Goal: Information Seeking & Learning: Learn about a topic

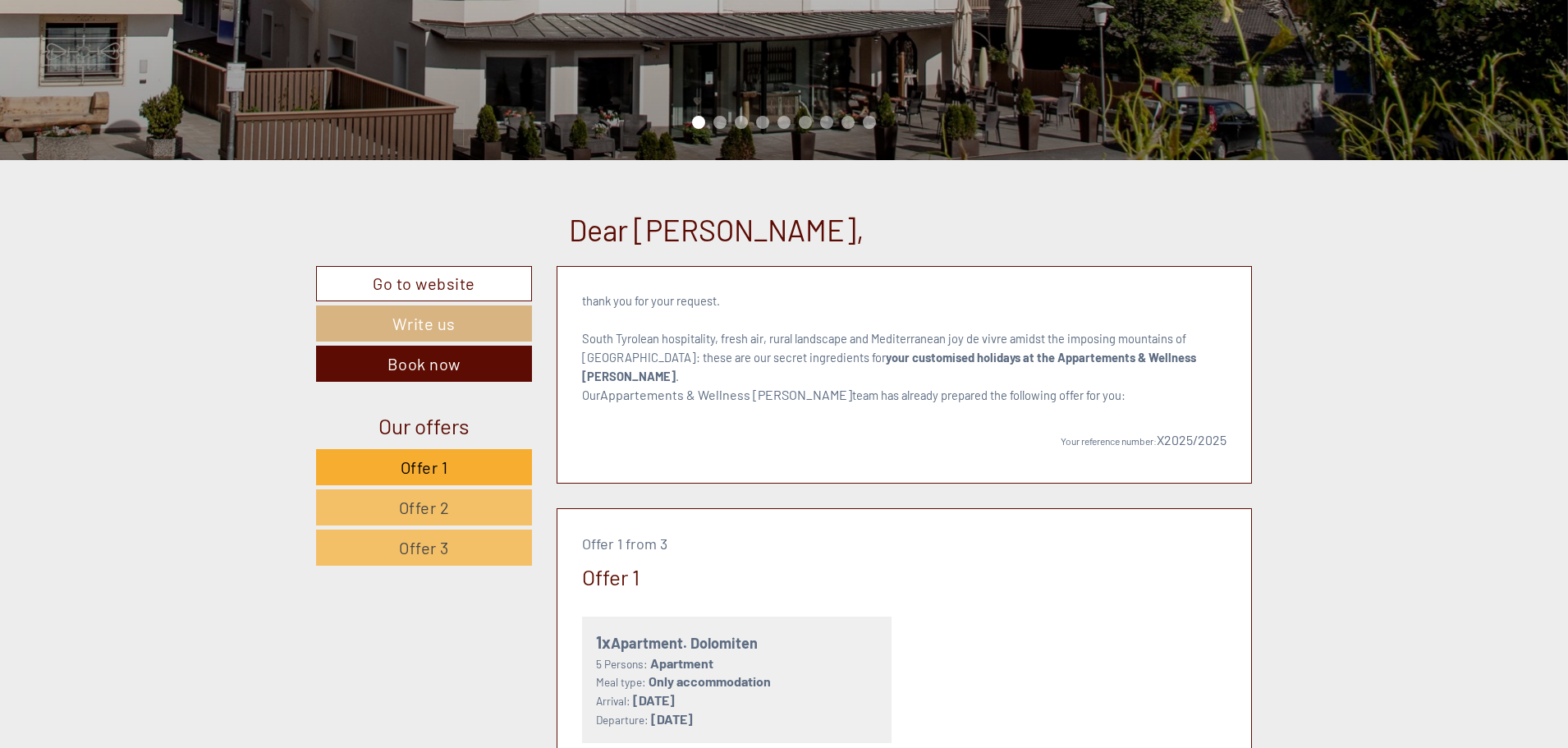
scroll to position [493, 0]
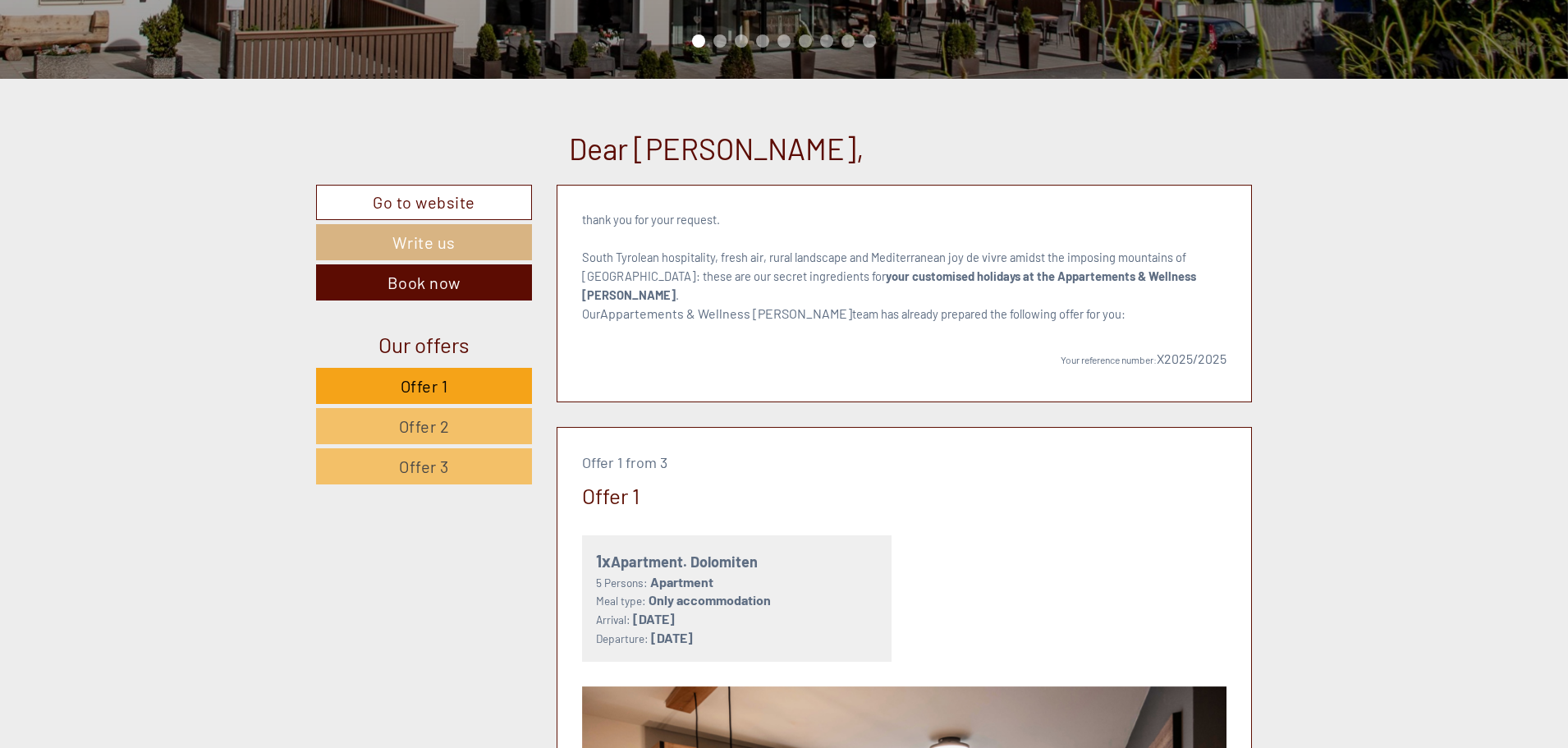
click at [446, 390] on span "Offer 1" at bounding box center [424, 386] width 47 height 20
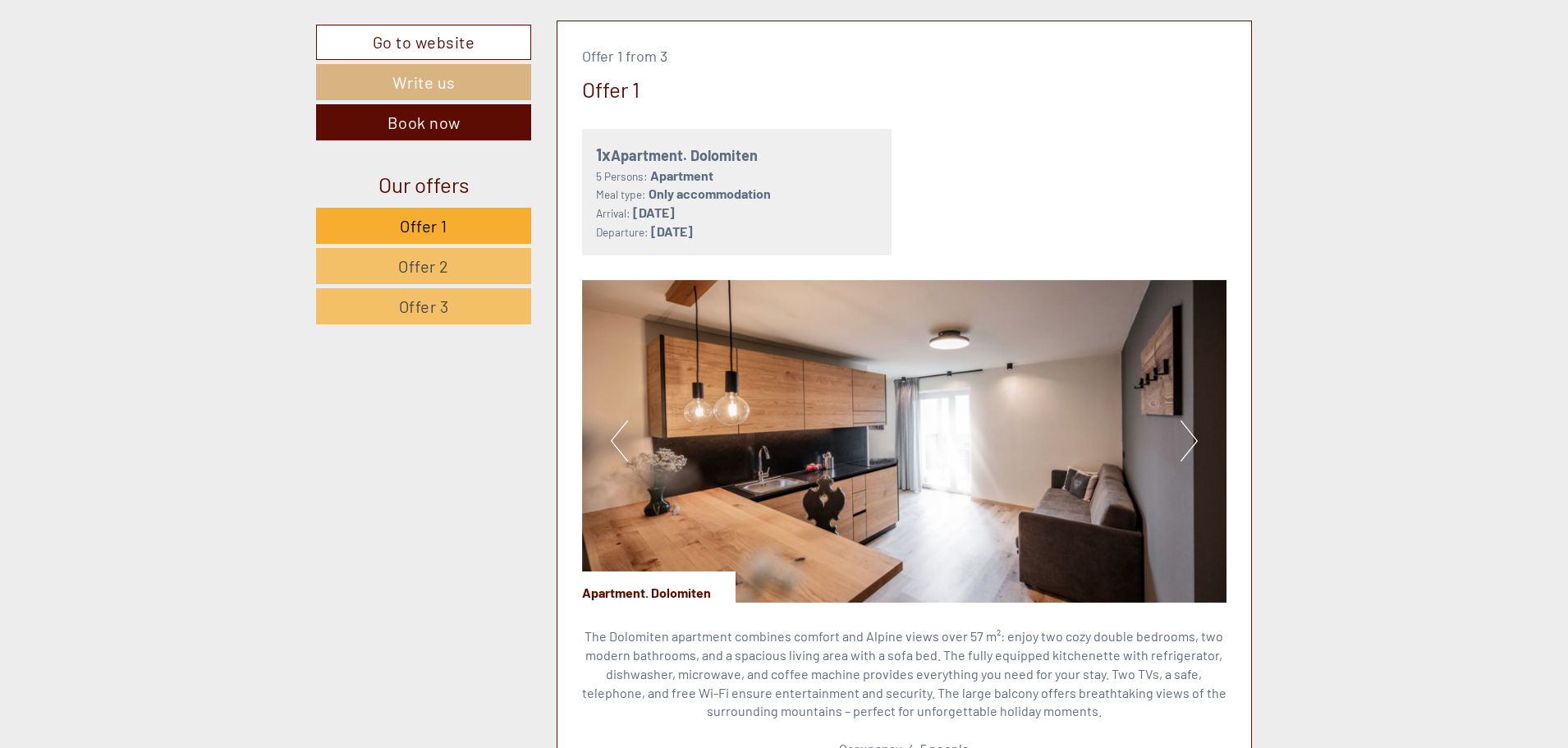
scroll to position [1065, 0]
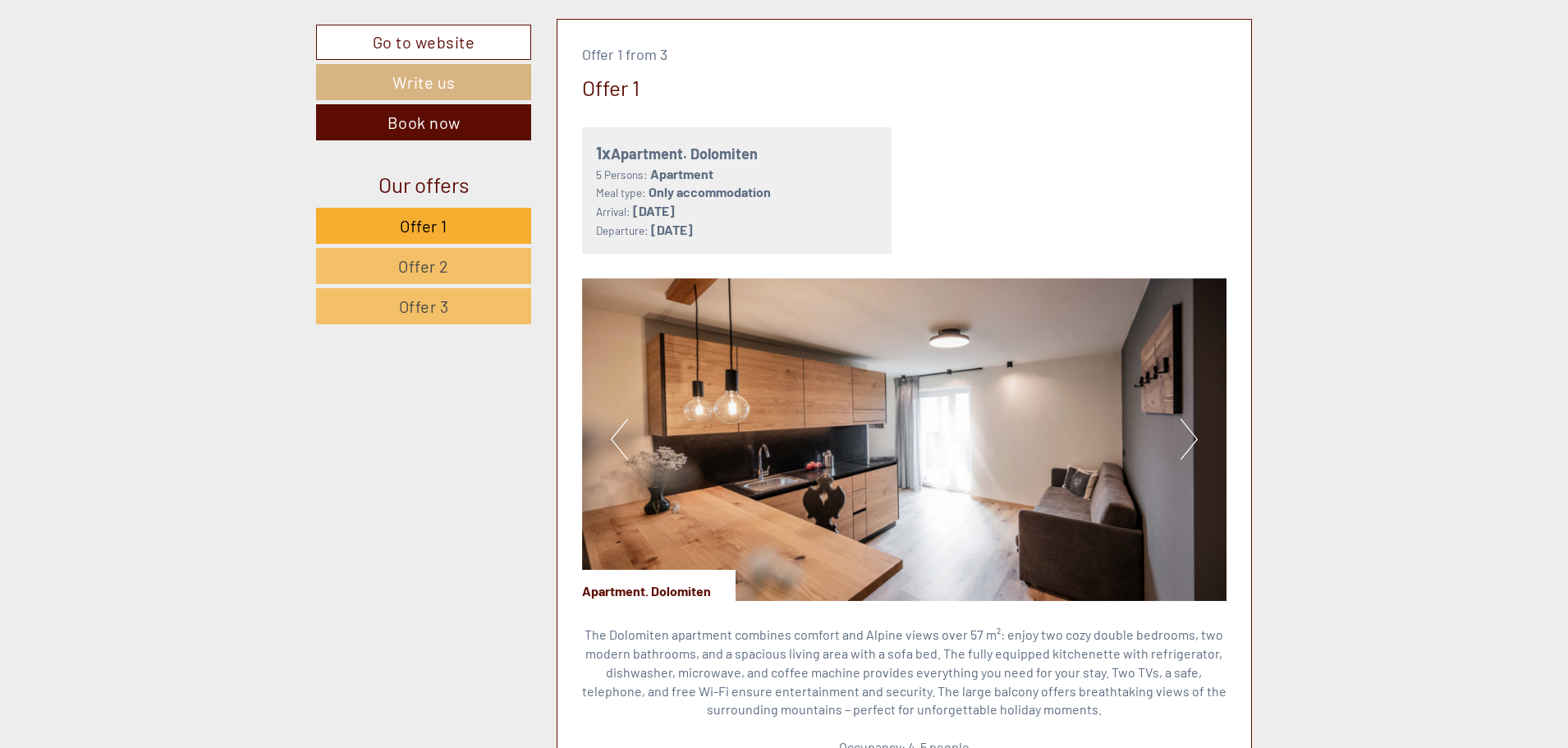
click at [1181, 421] on button "Next" at bounding box center [1190, 439] width 18 height 41
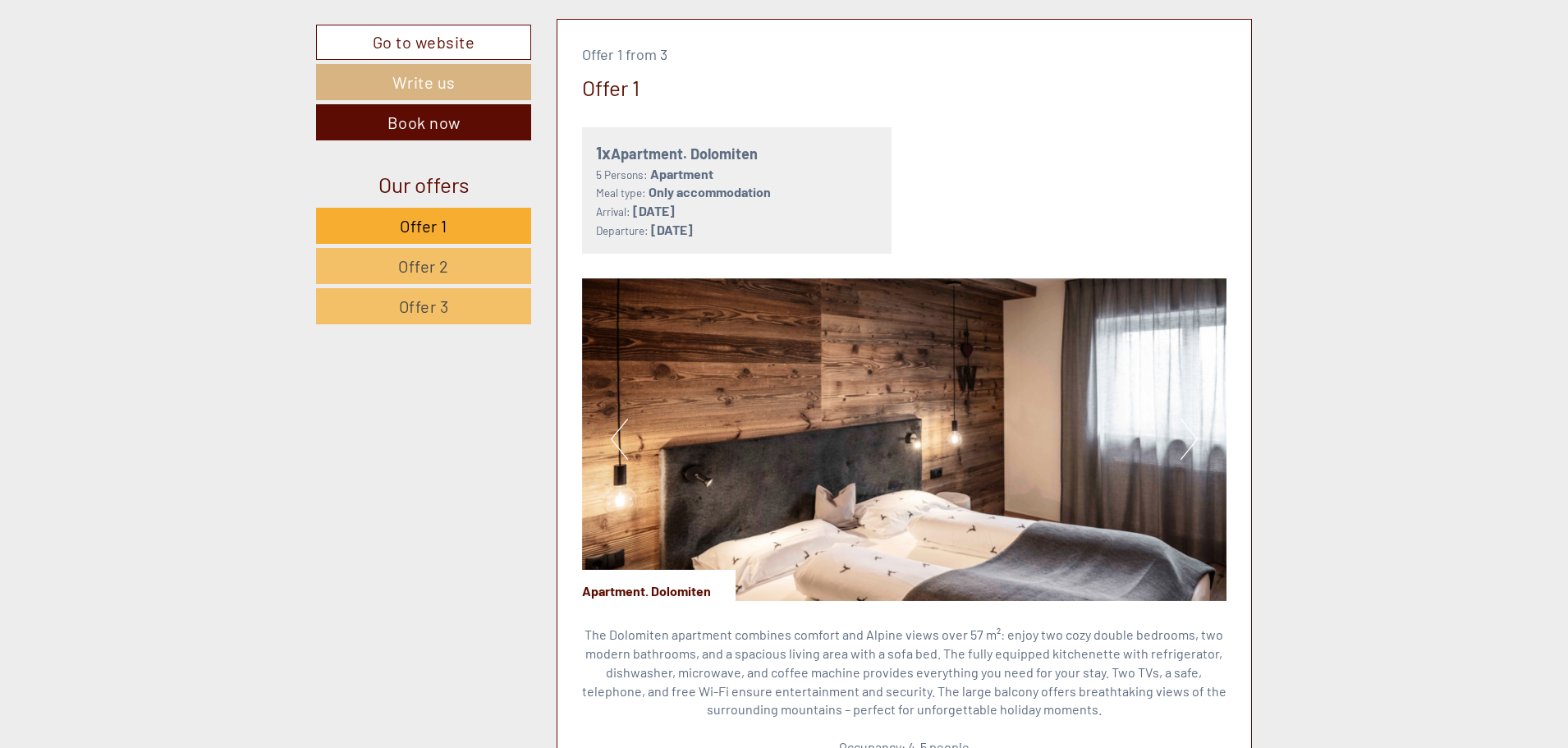
click at [616, 428] on button "Previous" at bounding box center [620, 439] width 18 height 41
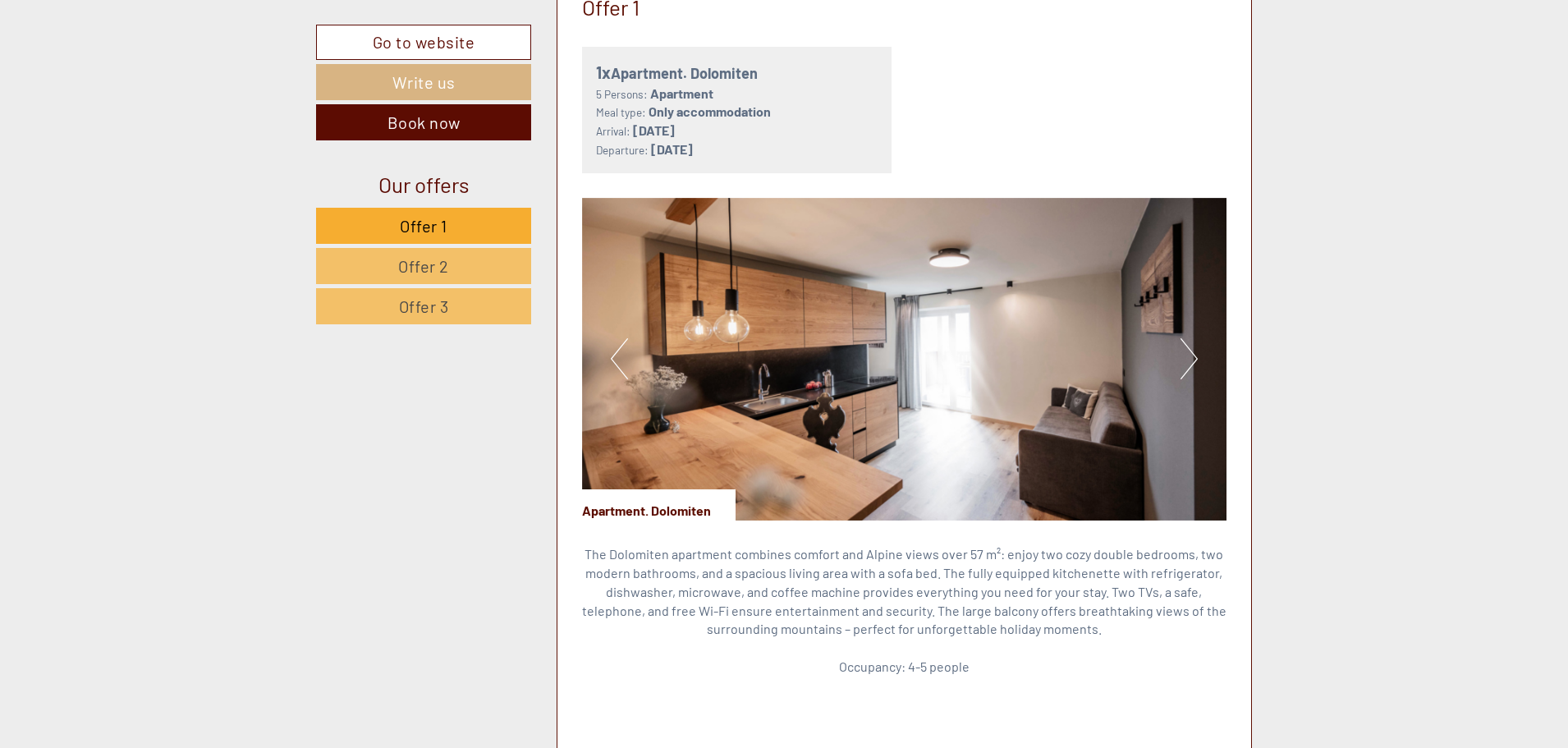
scroll to position [1147, 0]
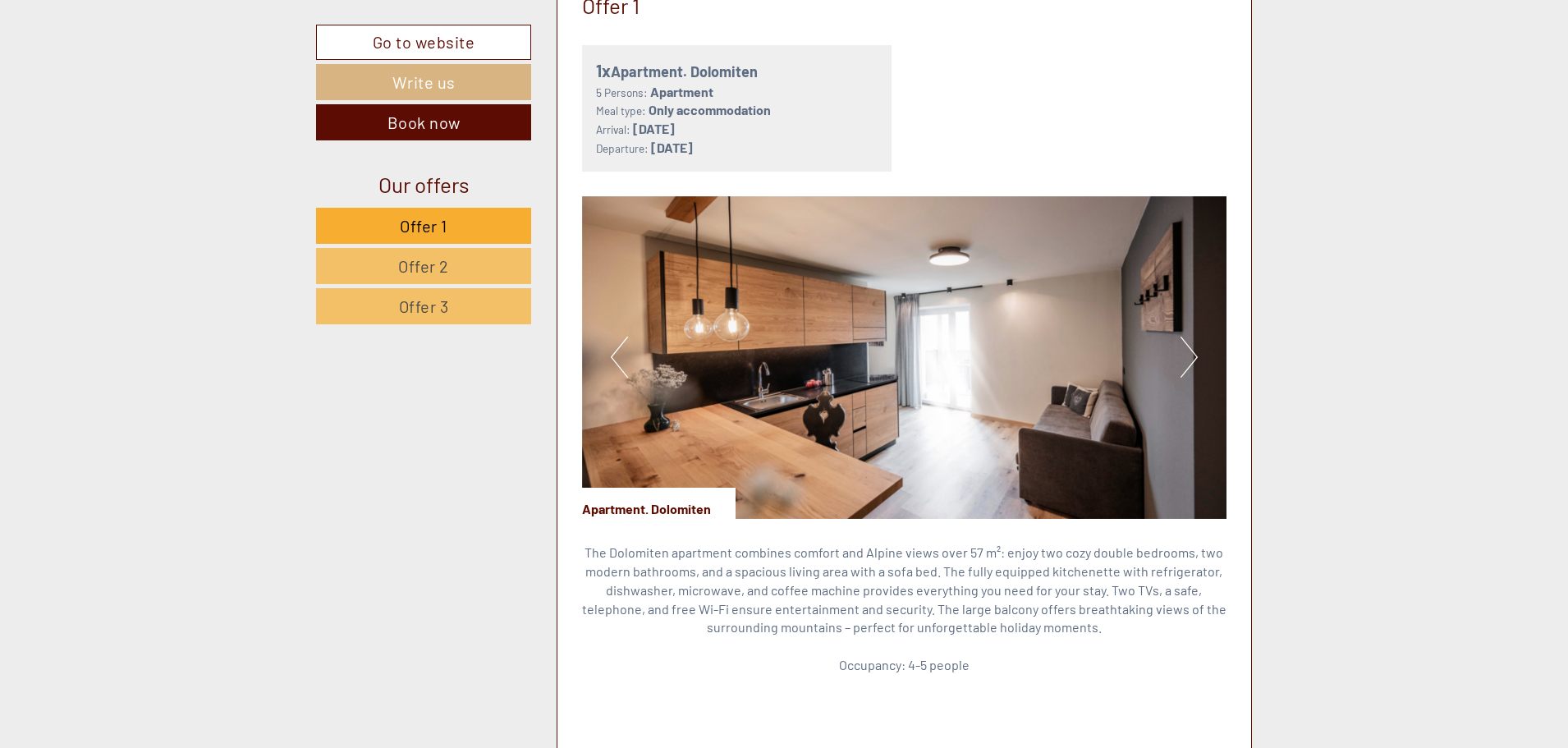
click at [1185, 340] on button "Next" at bounding box center [1190, 357] width 18 height 41
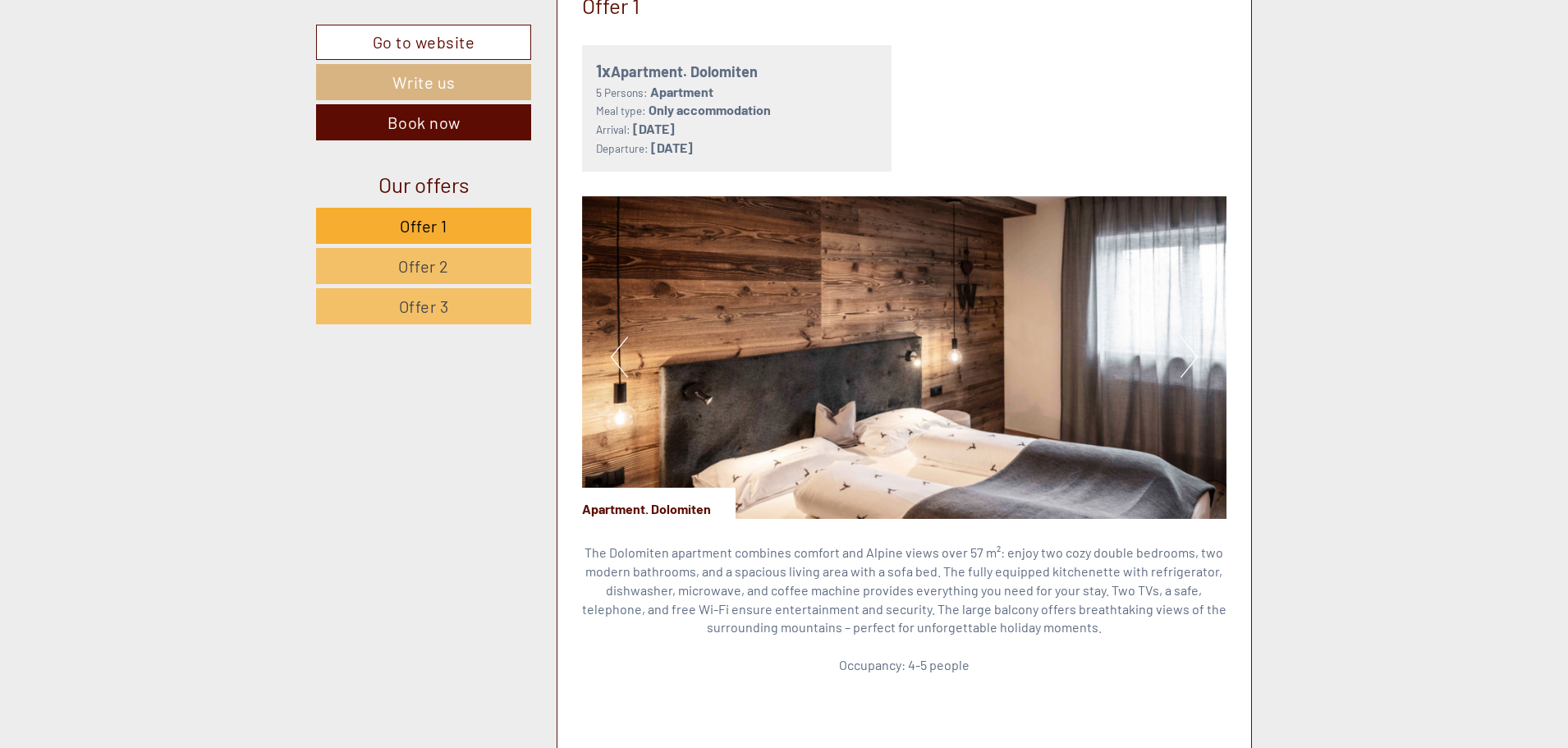
click at [1185, 340] on button "Next" at bounding box center [1190, 357] width 18 height 41
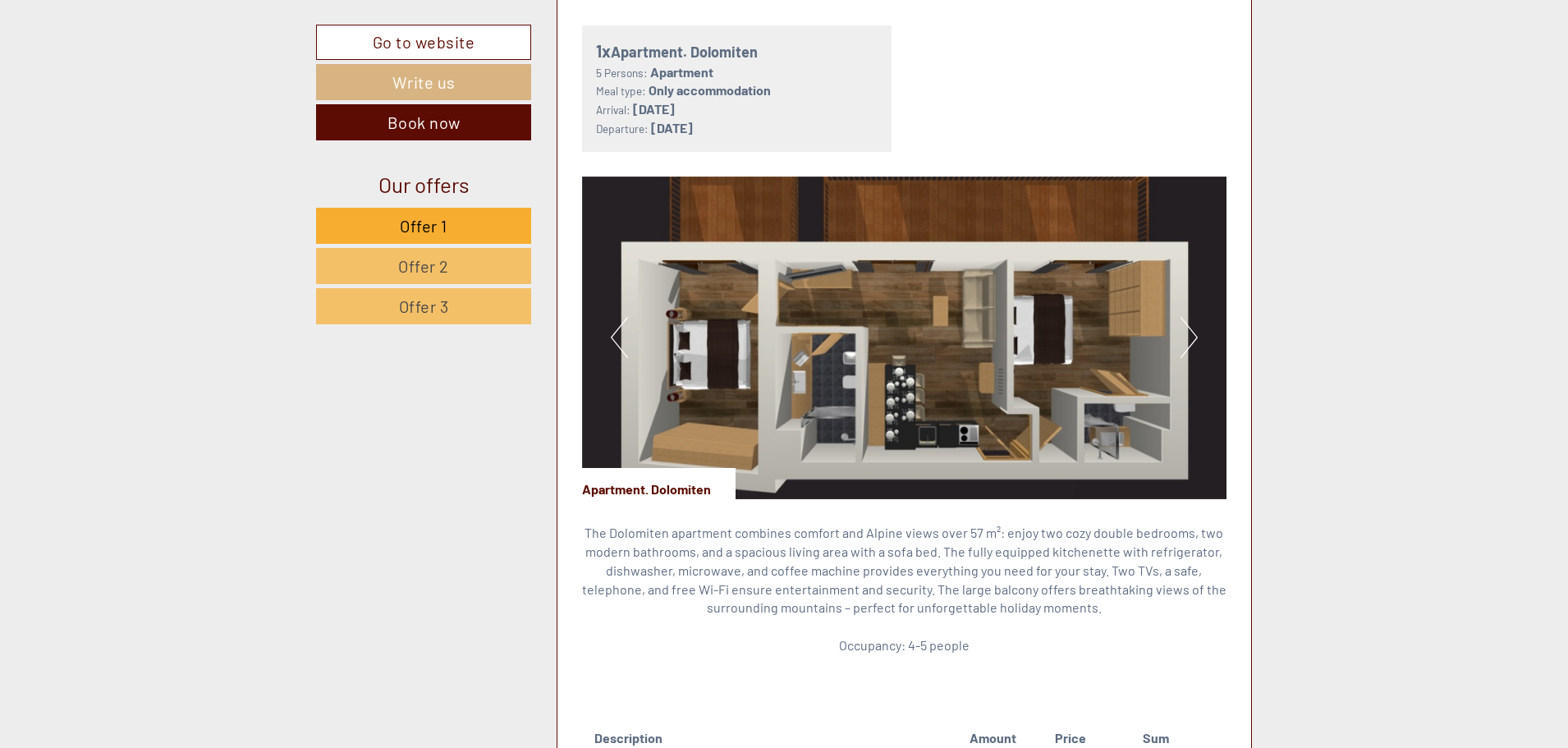
scroll to position [1229, 0]
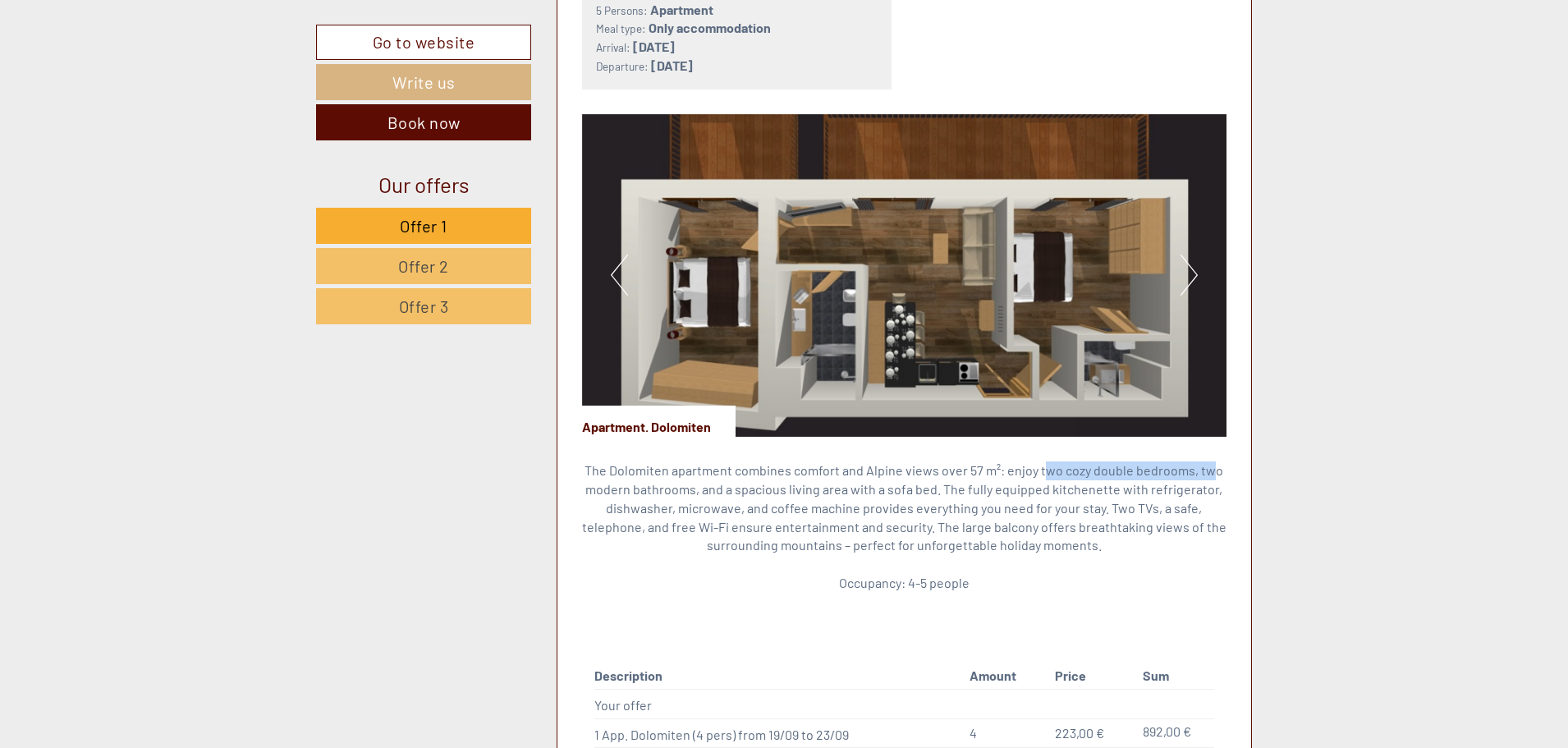
drag, startPoint x: 1044, startPoint y: 457, endPoint x: 1209, endPoint y: 454, distance: 165.0
click at [1209, 462] on p "The Dolomiten apartment combines comfort and Alpine views over 57 m²: enjoy two…" at bounding box center [905, 527] width 646 height 131
drag, startPoint x: 634, startPoint y: 473, endPoint x: 725, endPoint y: 472, distance: 91.0
click at [725, 472] on p "The Dolomiten apartment combines comfort and Alpine views over 57 m²: enjoy two…" at bounding box center [905, 527] width 646 height 131
drag, startPoint x: 739, startPoint y: 472, endPoint x: 905, endPoint y: 477, distance: 166.1
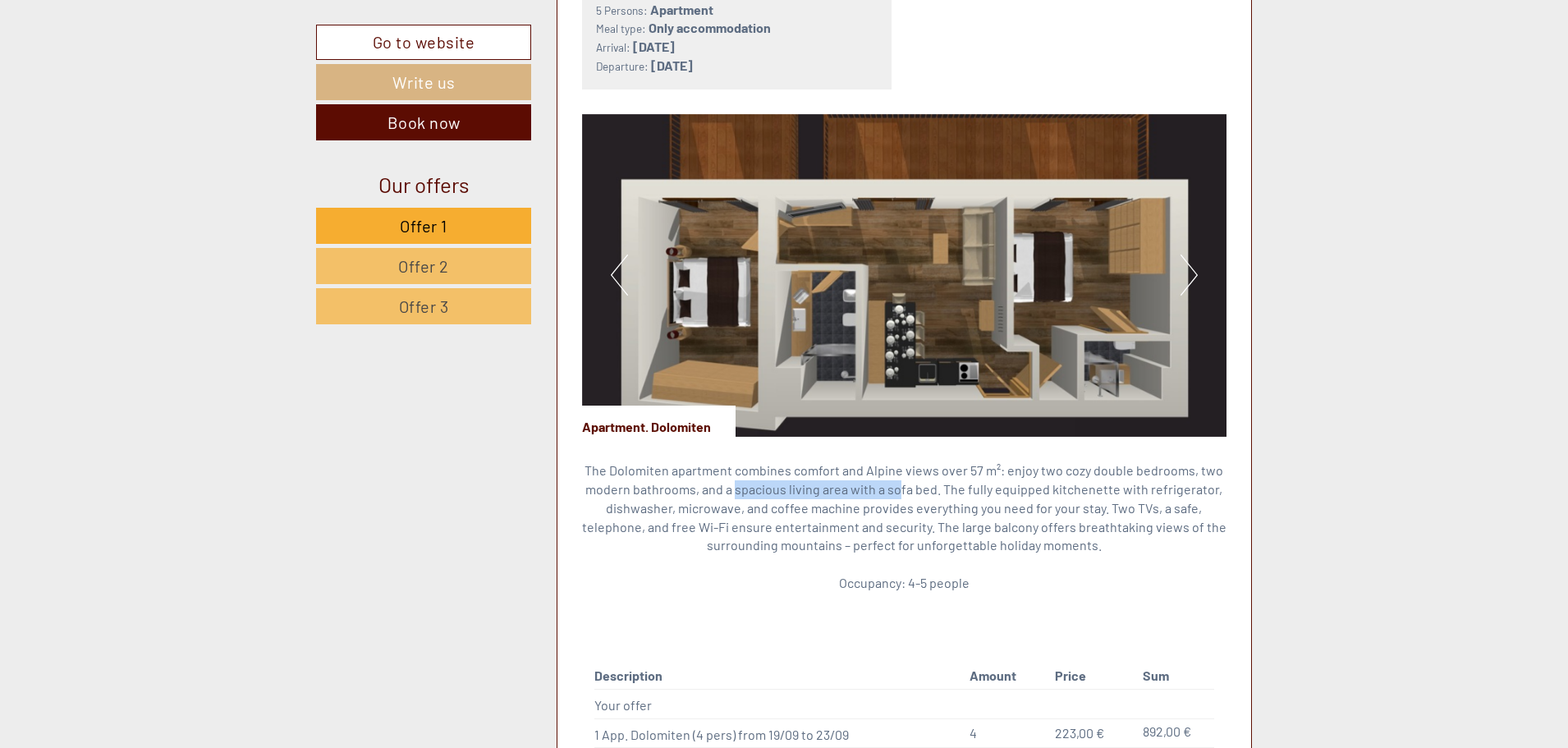
click at [905, 477] on p "The Dolomiten apartment combines comfort and Alpine views over 57 m²: enjoy two…" at bounding box center [905, 527] width 646 height 131
click at [1167, 269] on img at bounding box center [905, 276] width 646 height 323
click at [1193, 269] on button "Next" at bounding box center [1190, 276] width 18 height 41
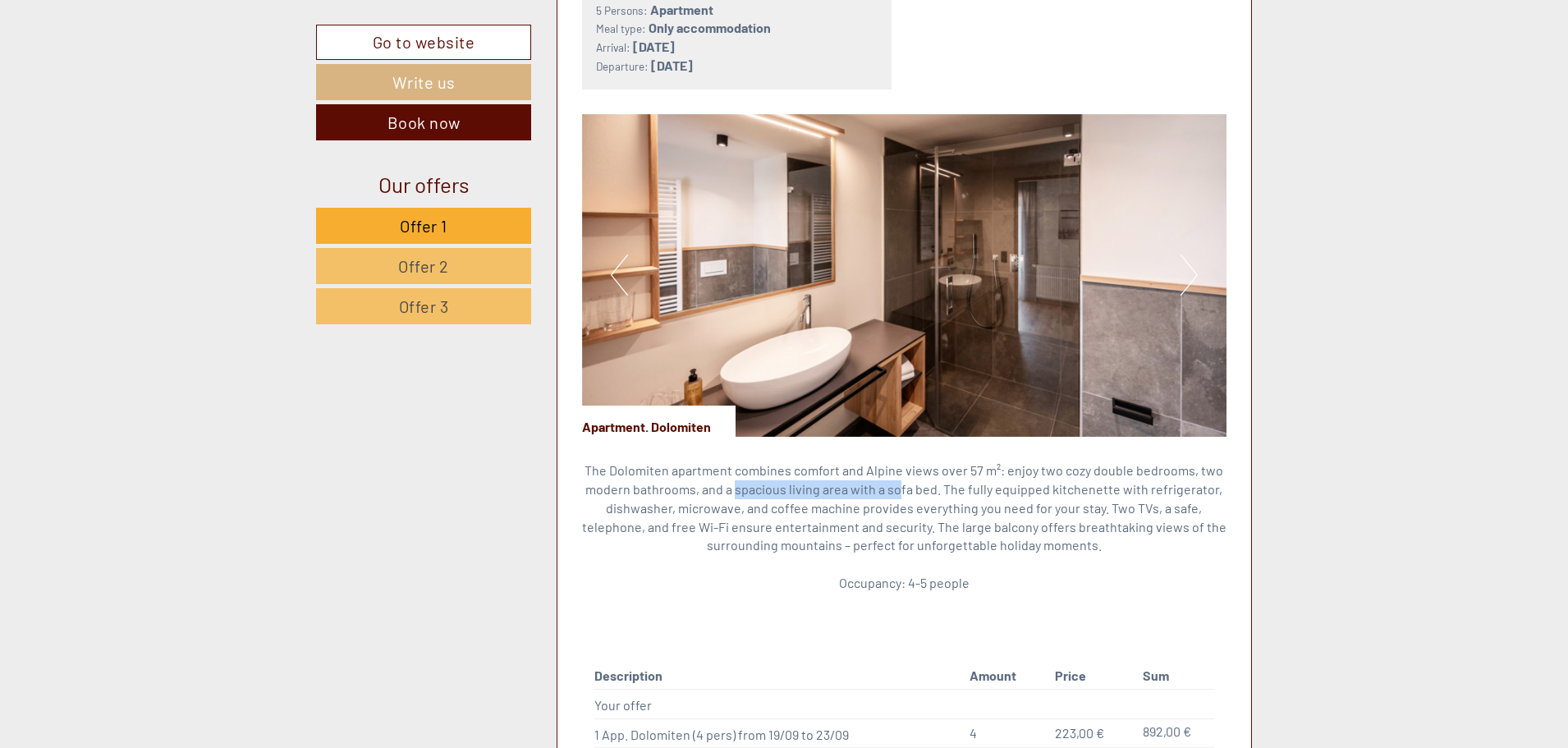
click at [615, 271] on button "Previous" at bounding box center [620, 276] width 18 height 41
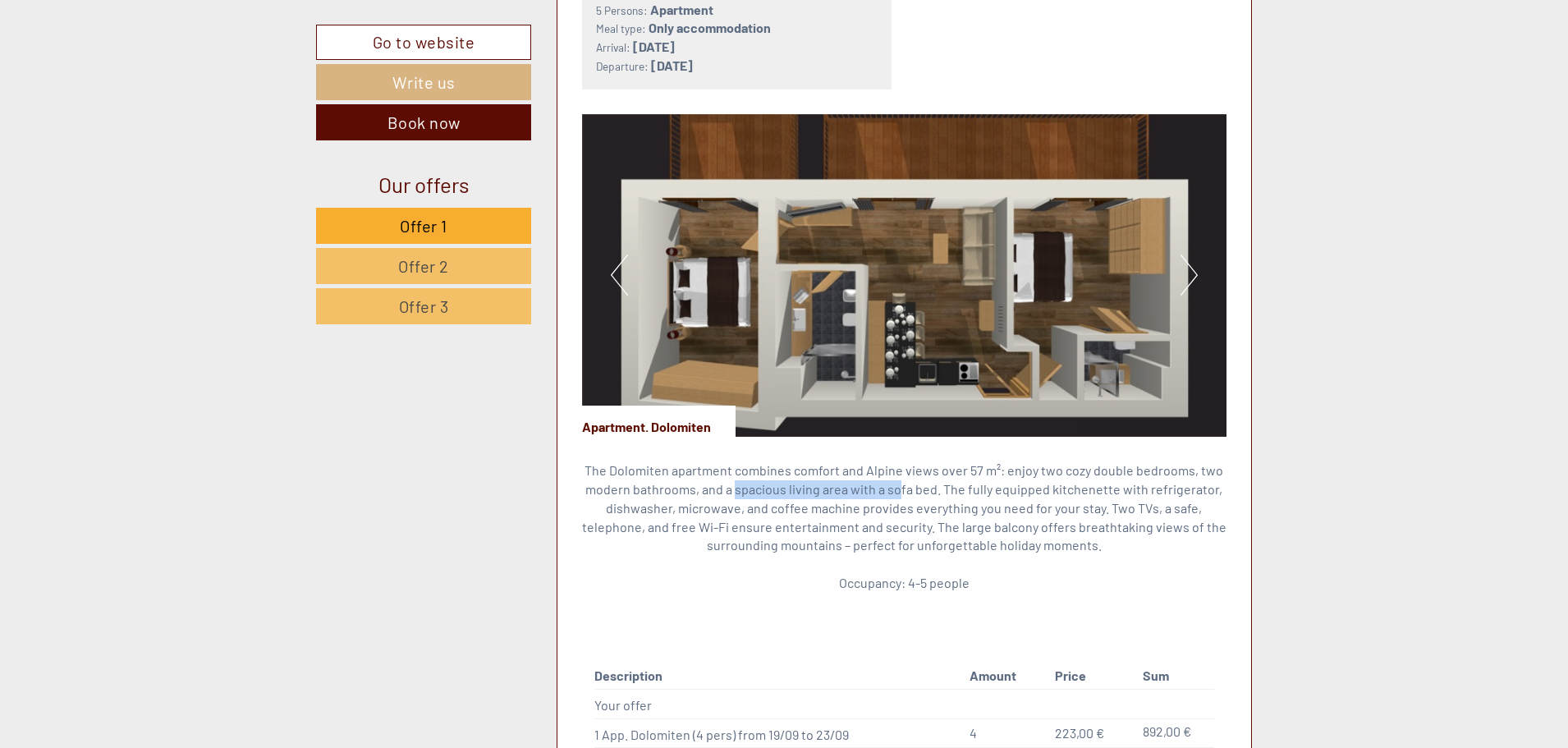
click at [1200, 260] on img at bounding box center [905, 276] width 646 height 323
click at [1192, 259] on button "Next" at bounding box center [1190, 276] width 18 height 41
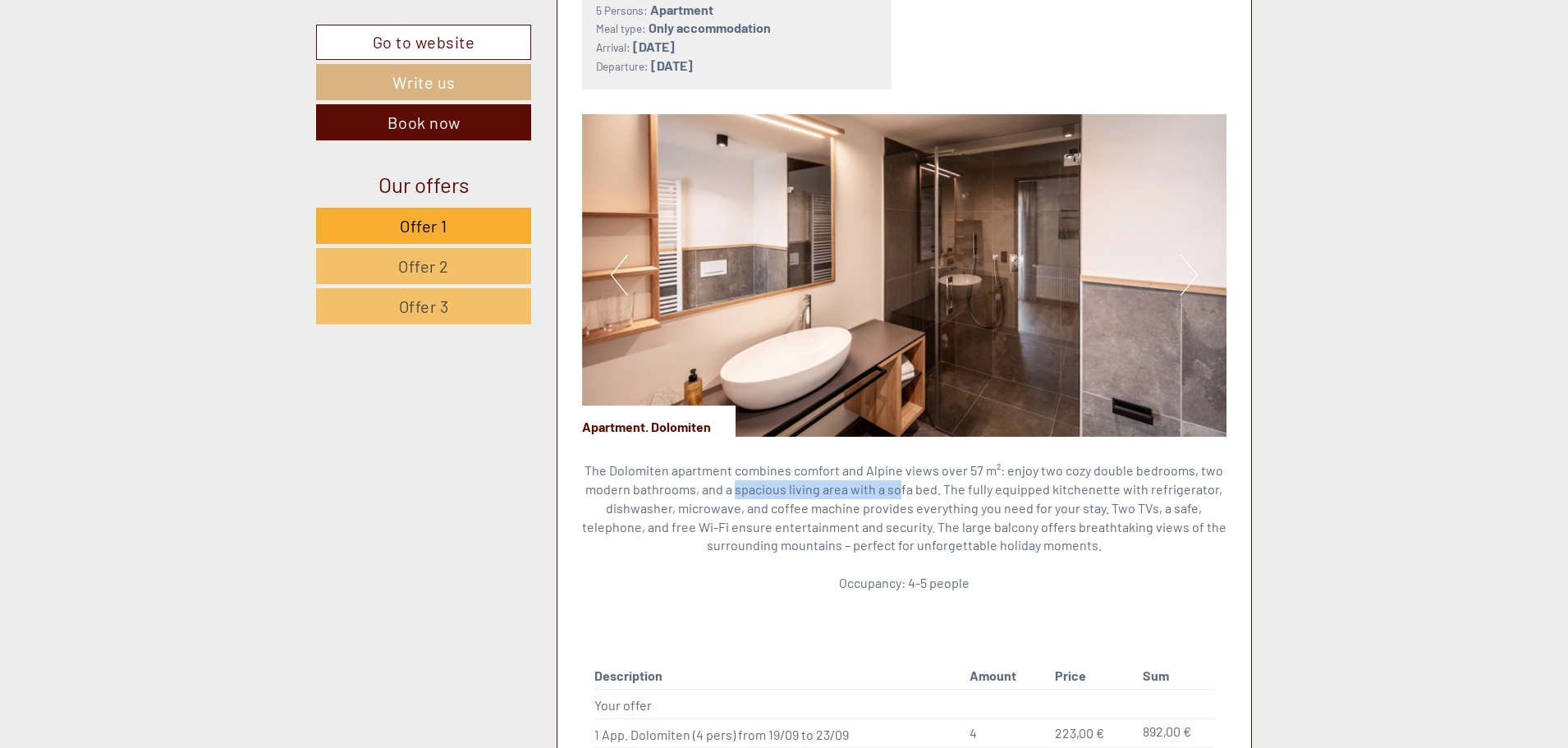
click at [1192, 259] on button "Next" at bounding box center [1190, 276] width 18 height 41
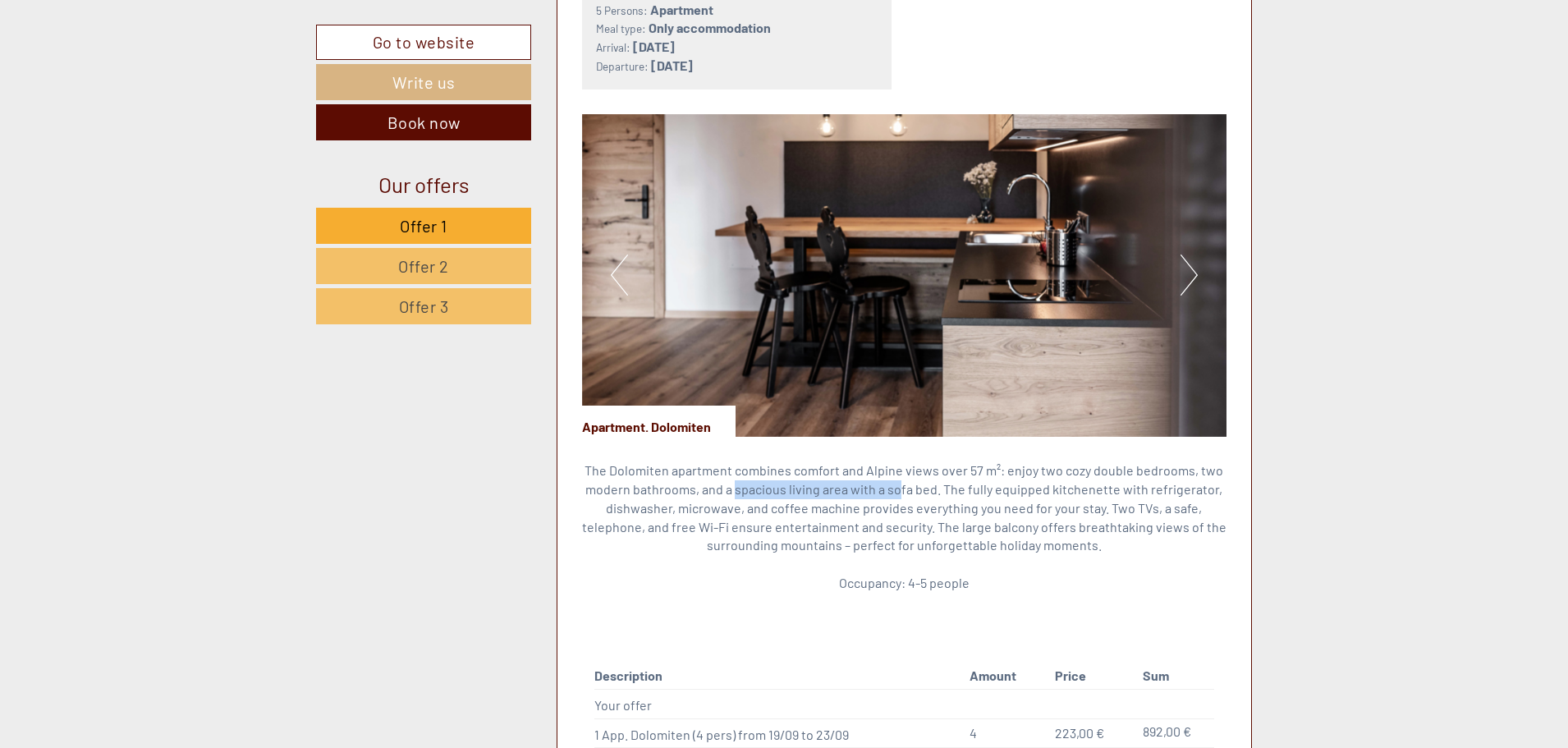
click at [1192, 259] on button "Next" at bounding box center [1190, 276] width 18 height 41
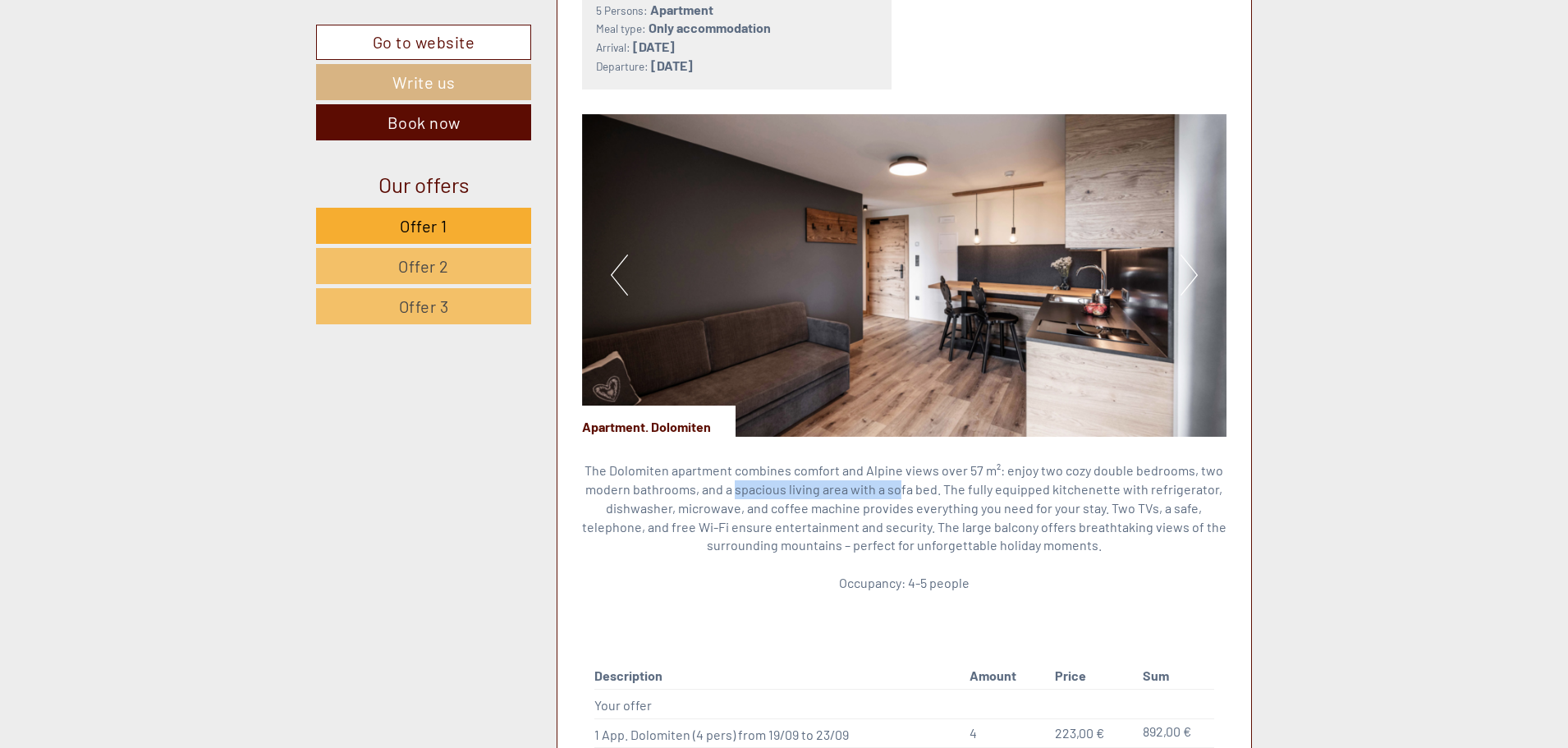
click at [1192, 259] on button "Next" at bounding box center [1190, 276] width 18 height 41
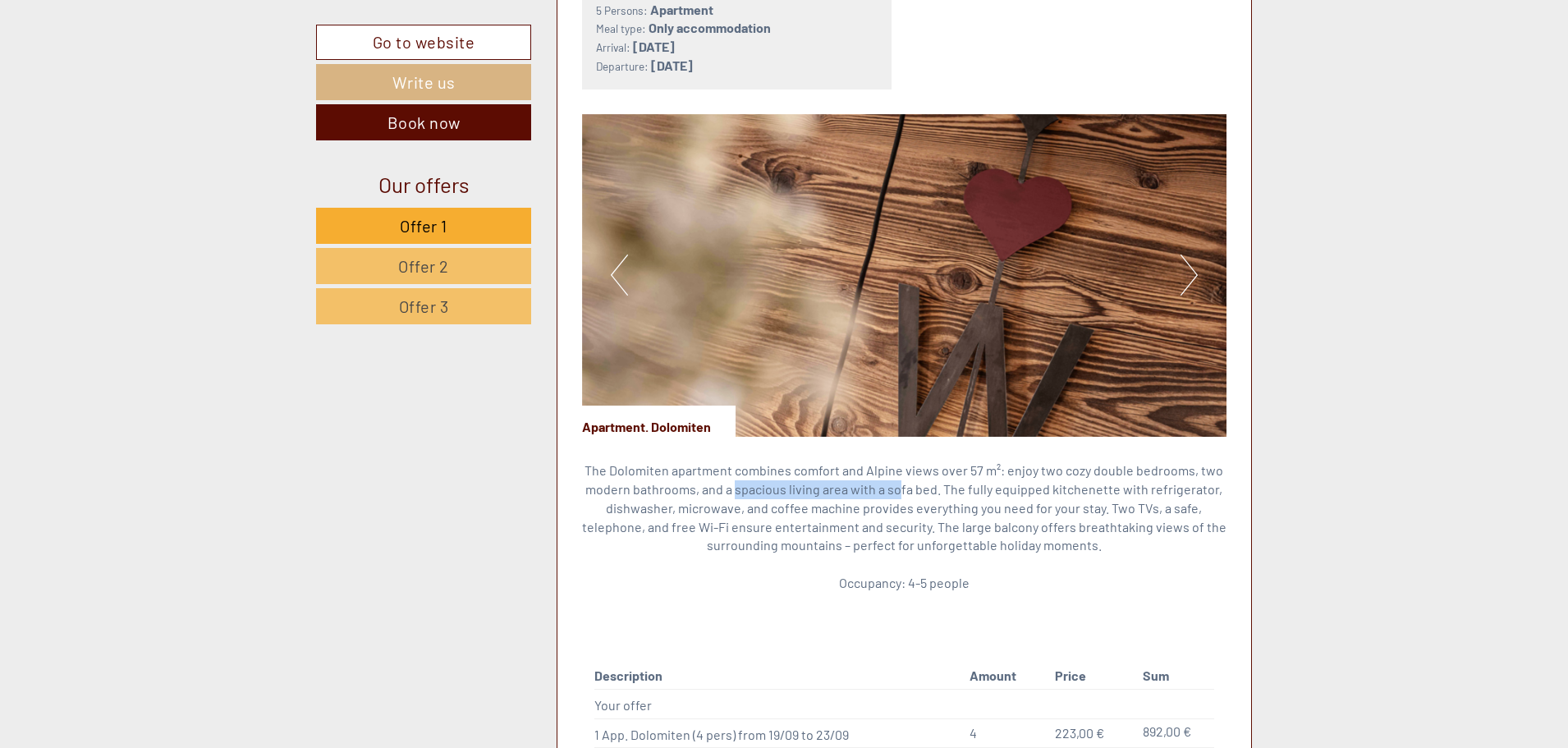
click at [1192, 259] on button "Next" at bounding box center [1190, 276] width 18 height 41
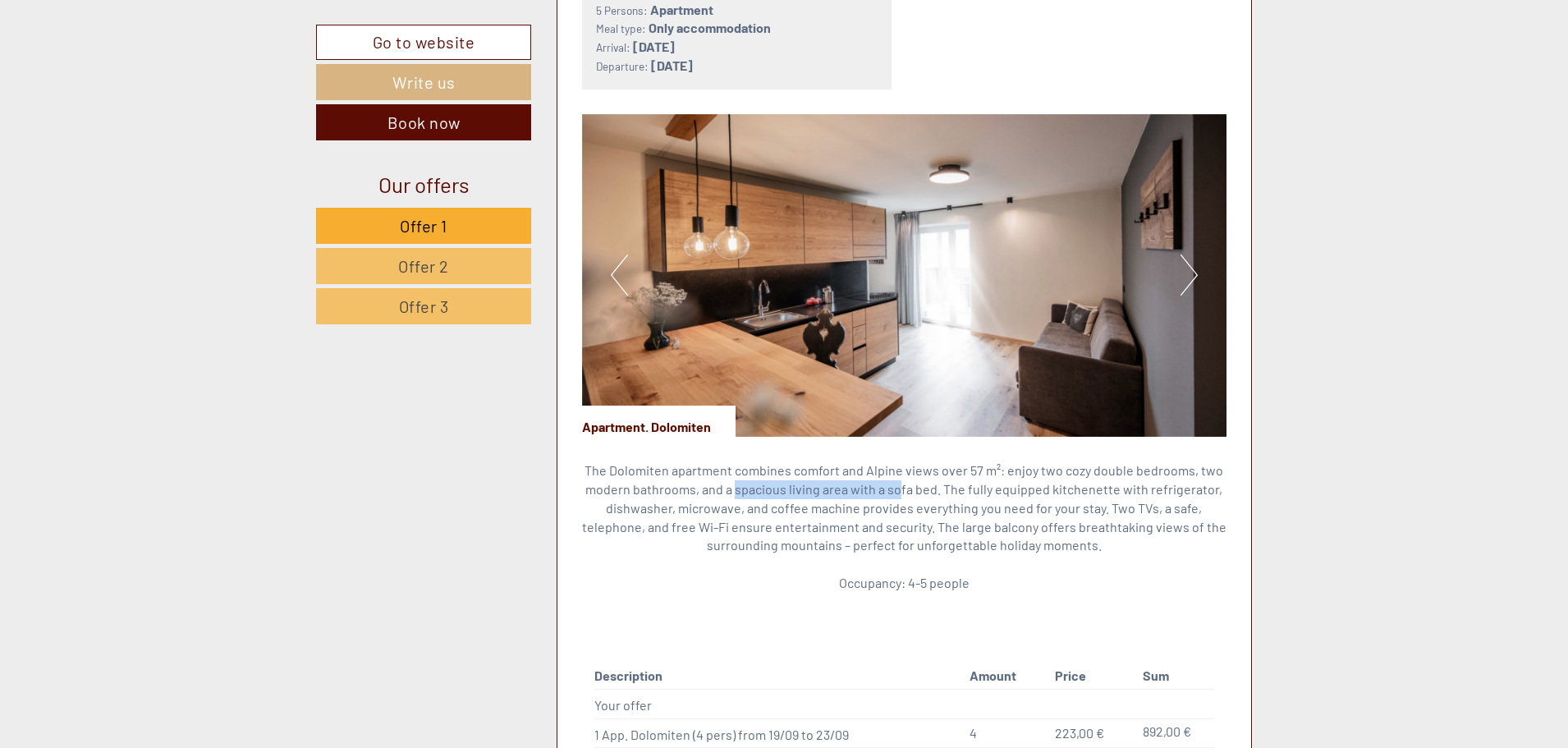
click at [1192, 259] on button "Next" at bounding box center [1190, 276] width 18 height 41
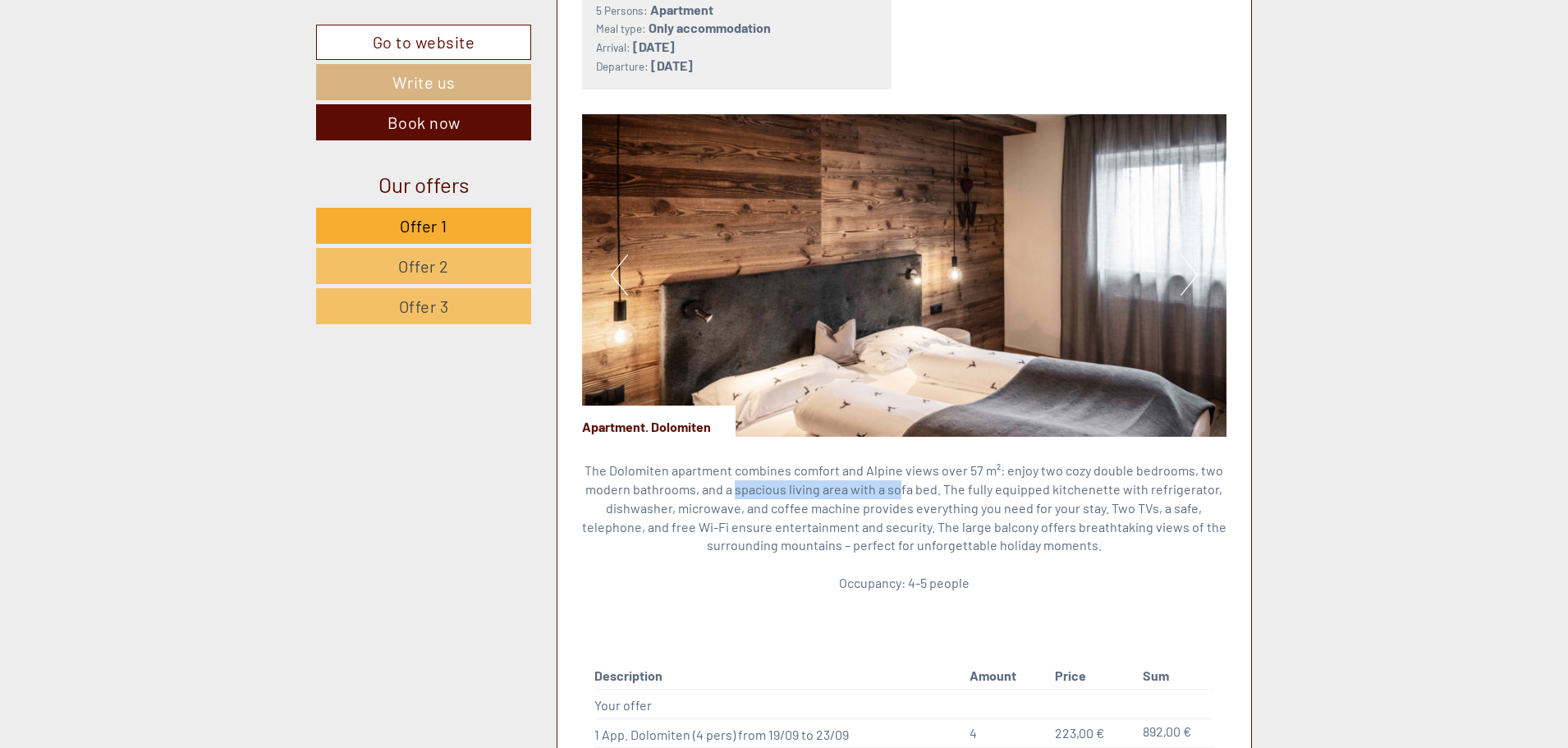
click at [1192, 259] on button "Next" at bounding box center [1190, 276] width 18 height 41
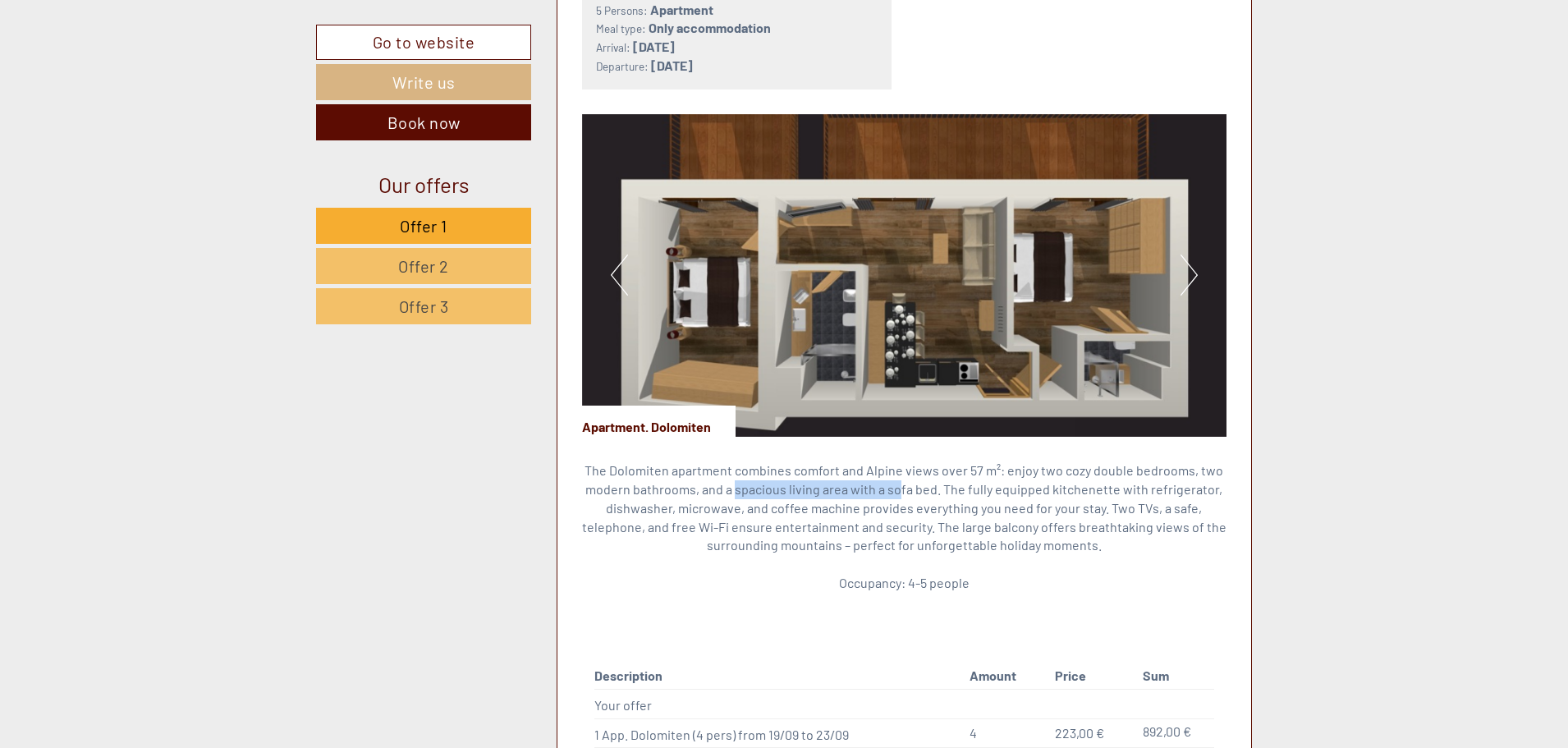
click at [1192, 259] on button "Next" at bounding box center [1190, 276] width 18 height 41
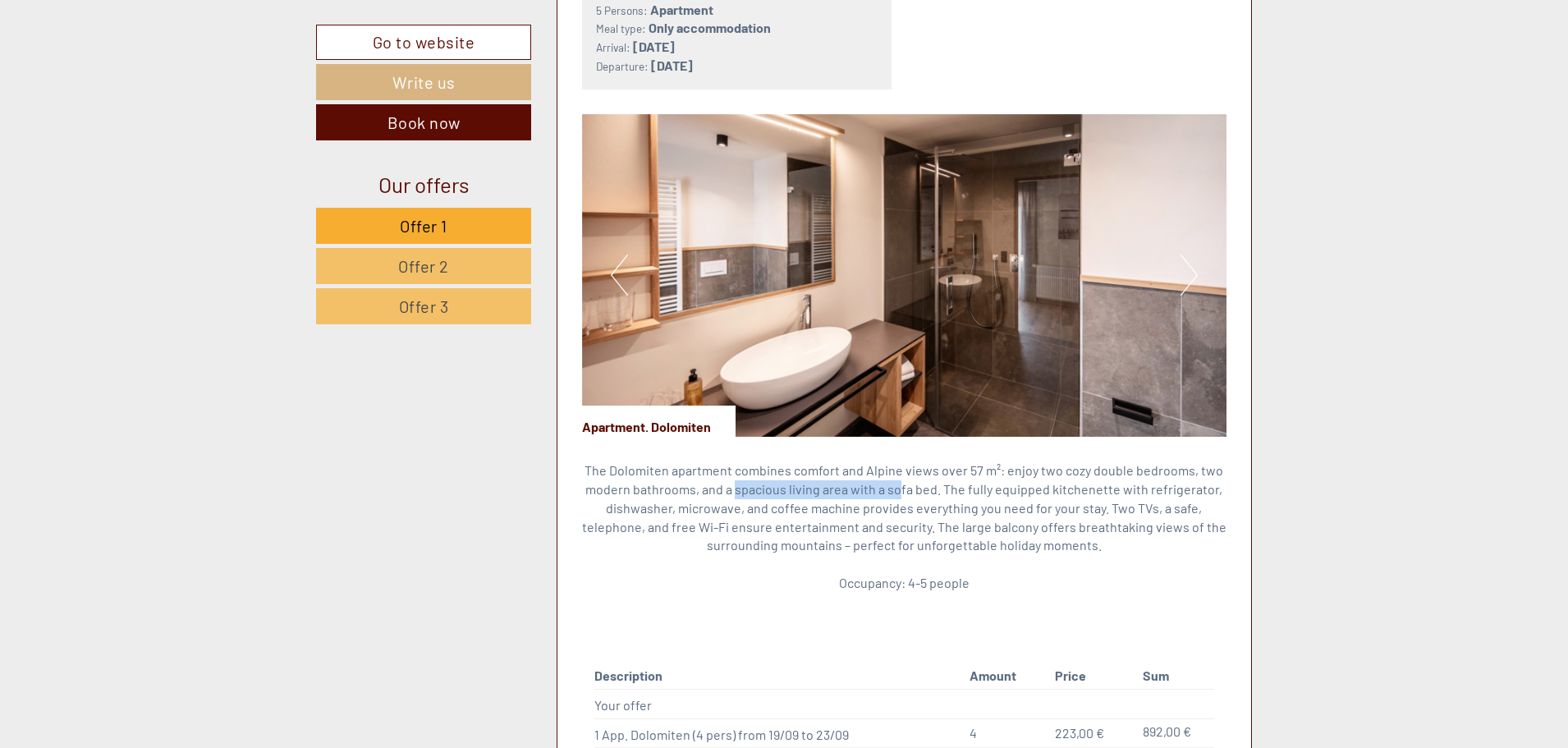
click at [1192, 259] on button "Next" at bounding box center [1190, 276] width 18 height 41
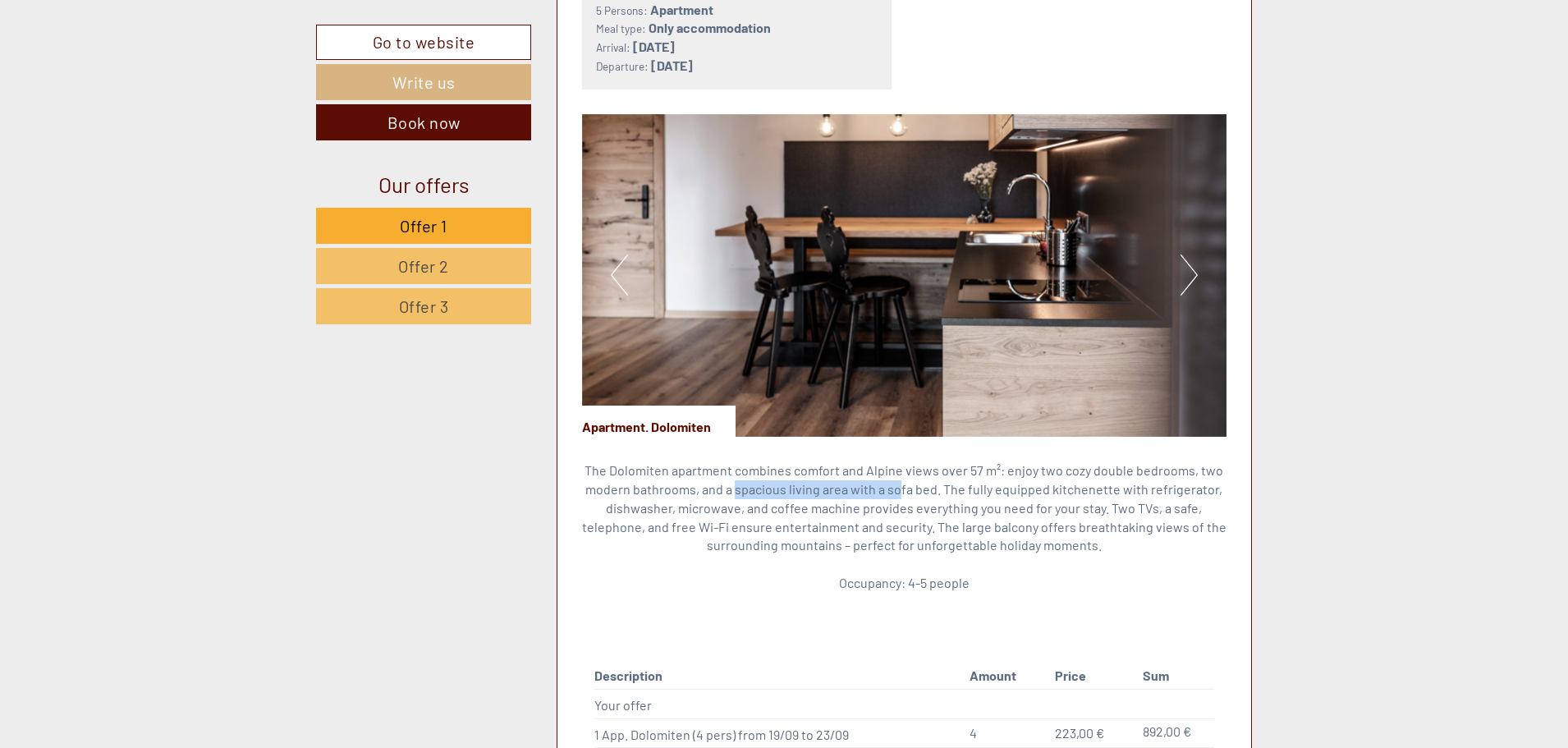
click at [1192, 259] on button "Next" at bounding box center [1190, 276] width 18 height 41
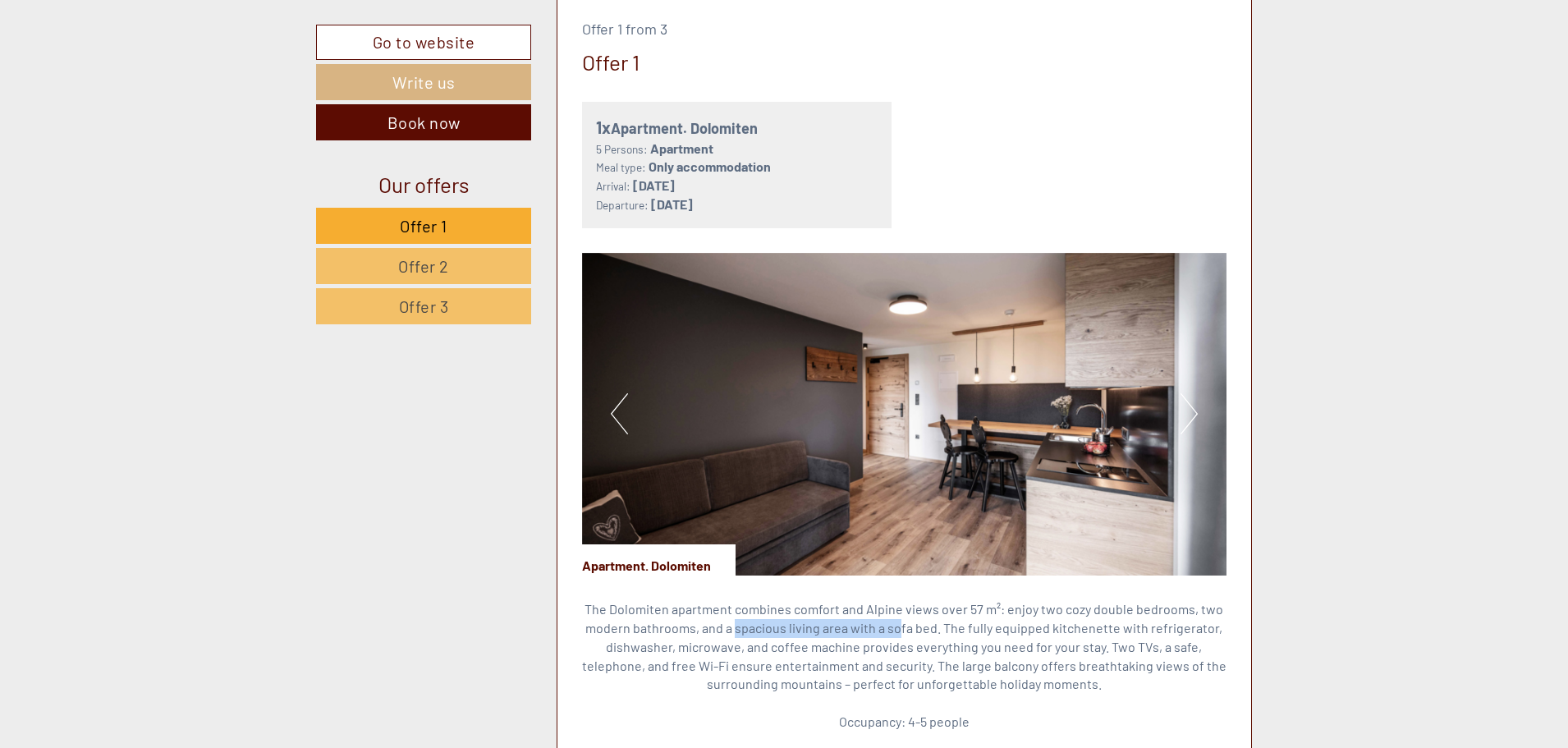
scroll to position [1065, 0]
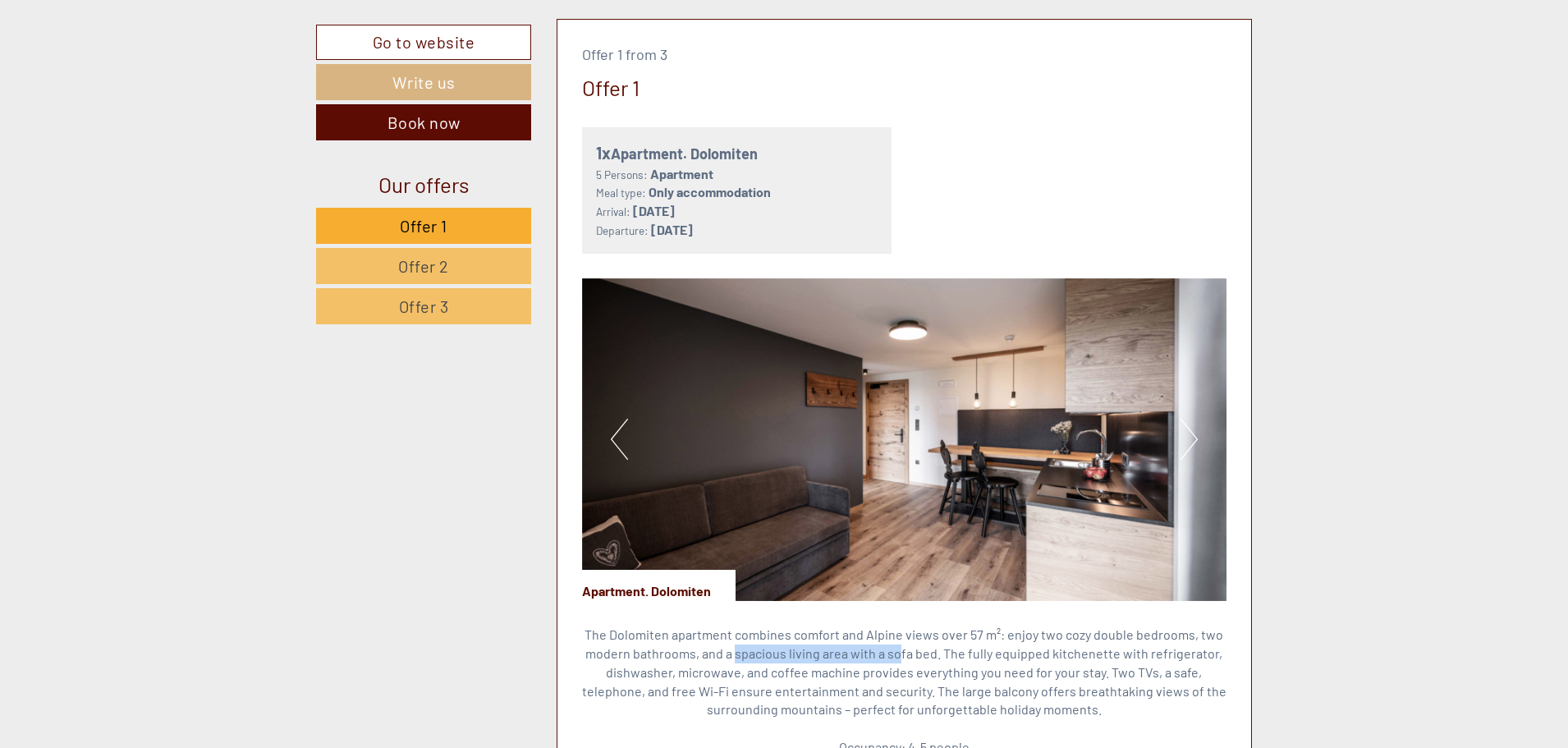
click at [1181, 441] on button "Next" at bounding box center [1190, 439] width 18 height 41
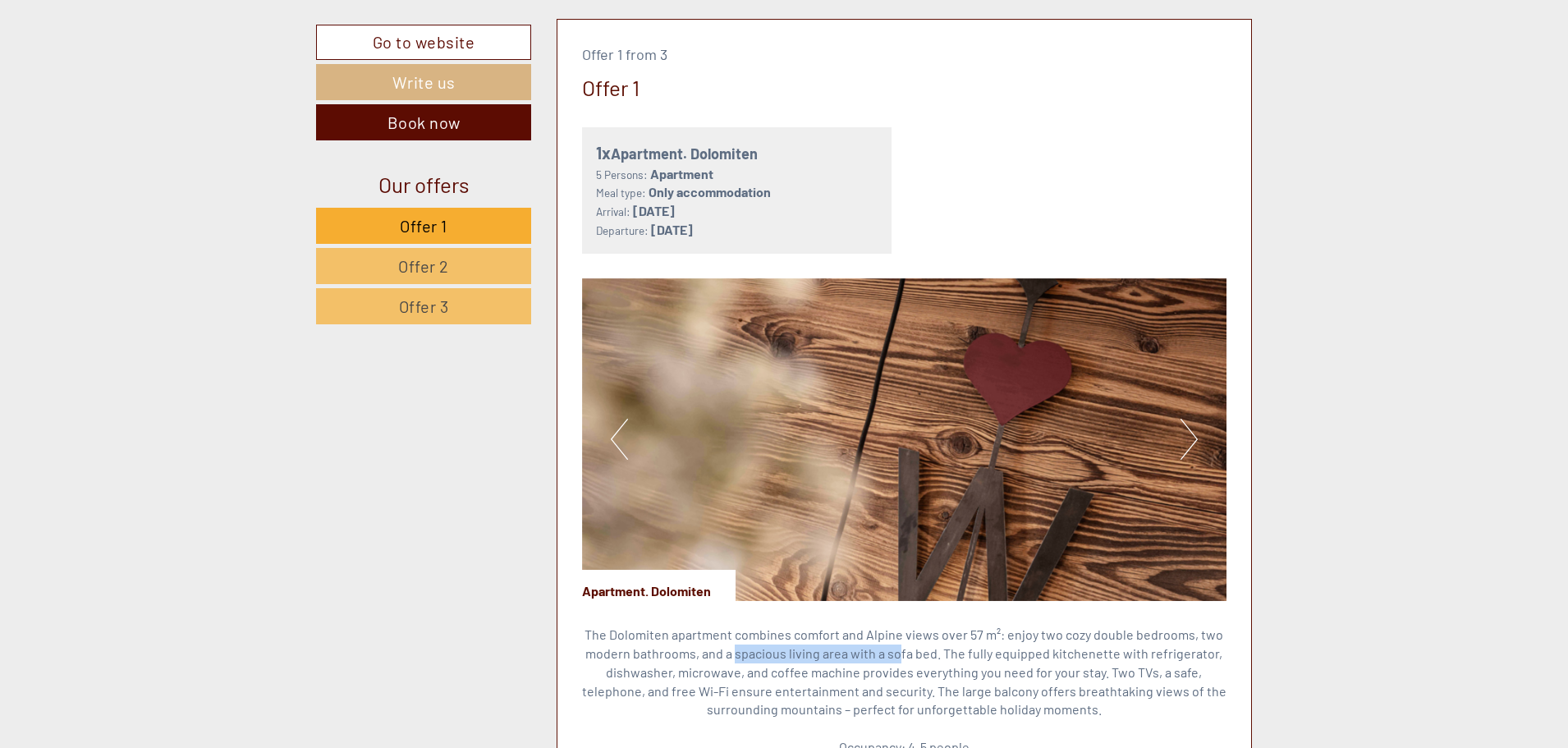
click at [1182, 435] on button "Next" at bounding box center [1190, 439] width 18 height 41
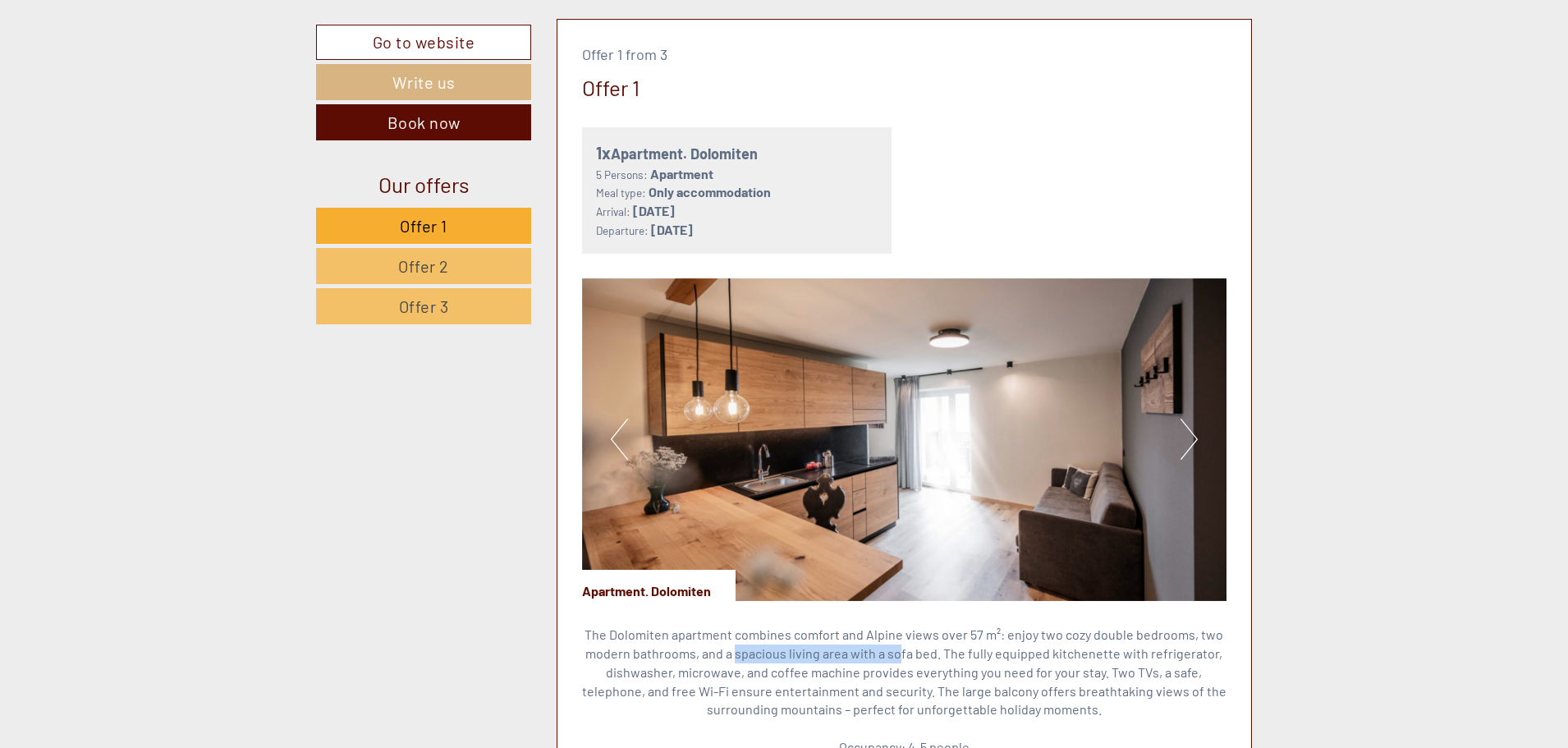
click at [1182, 435] on button "Next" at bounding box center [1190, 439] width 18 height 41
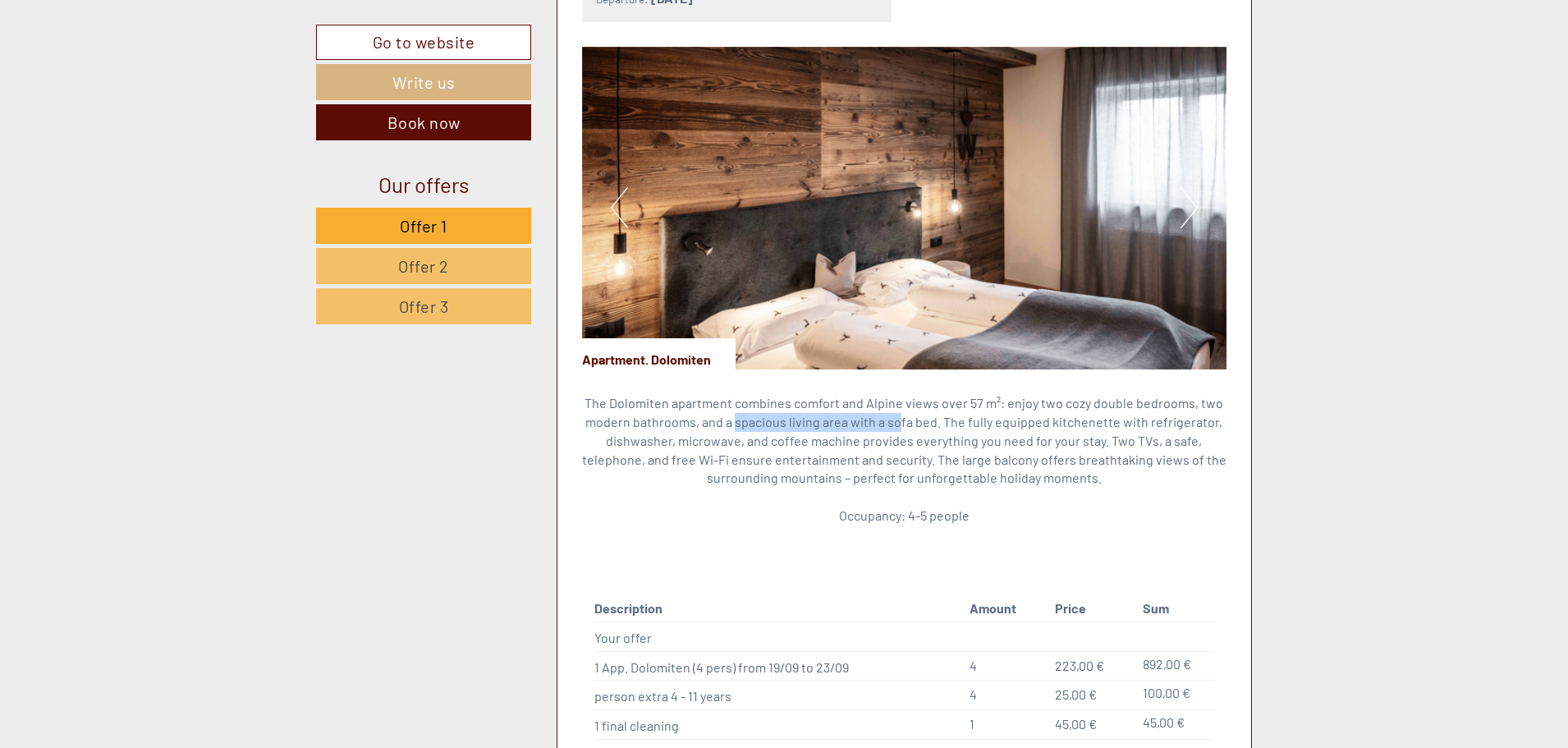
scroll to position [1311, 0]
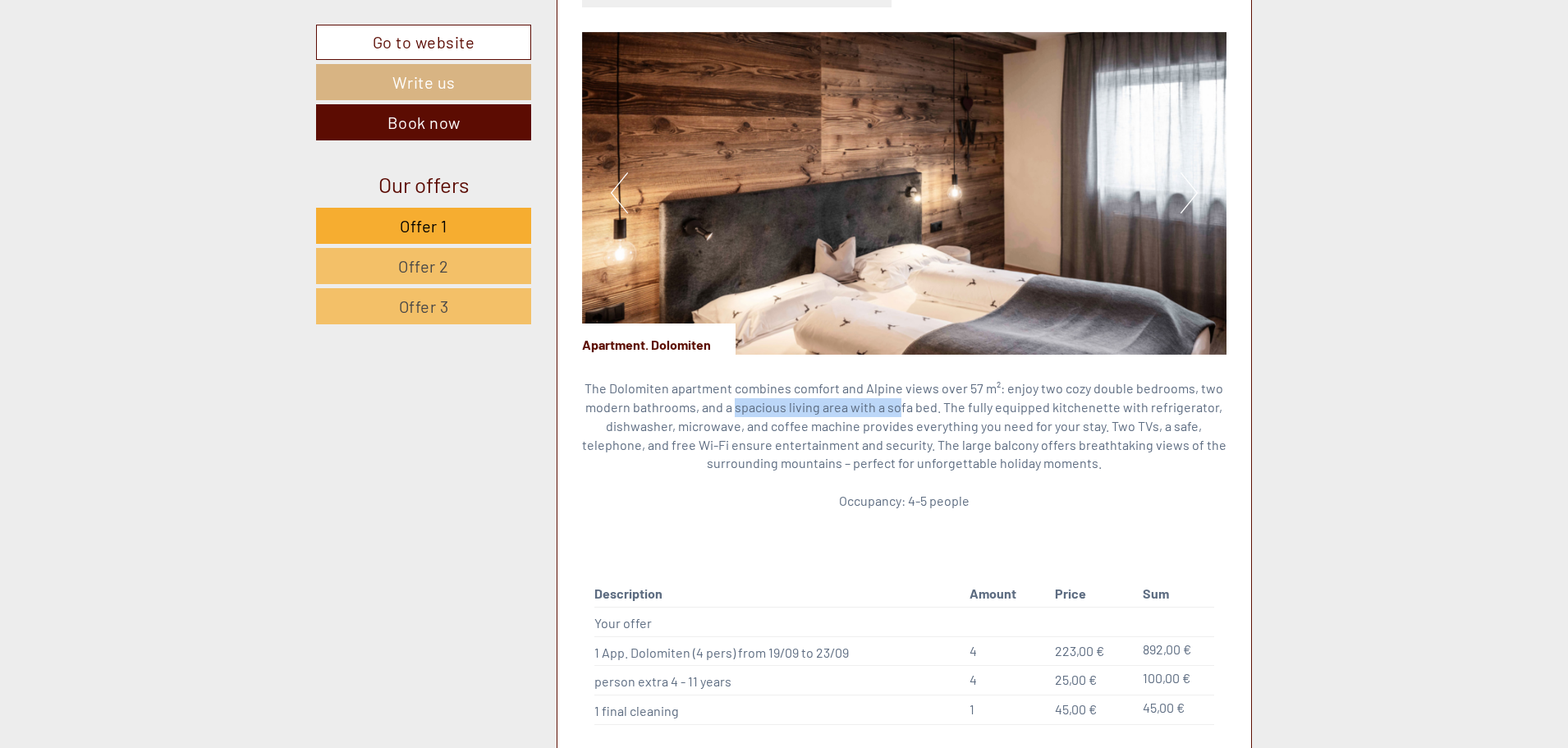
click at [949, 250] on img at bounding box center [905, 194] width 646 height 323
click at [1175, 184] on img at bounding box center [905, 194] width 646 height 323
click at [1191, 182] on button "Next" at bounding box center [1190, 193] width 18 height 41
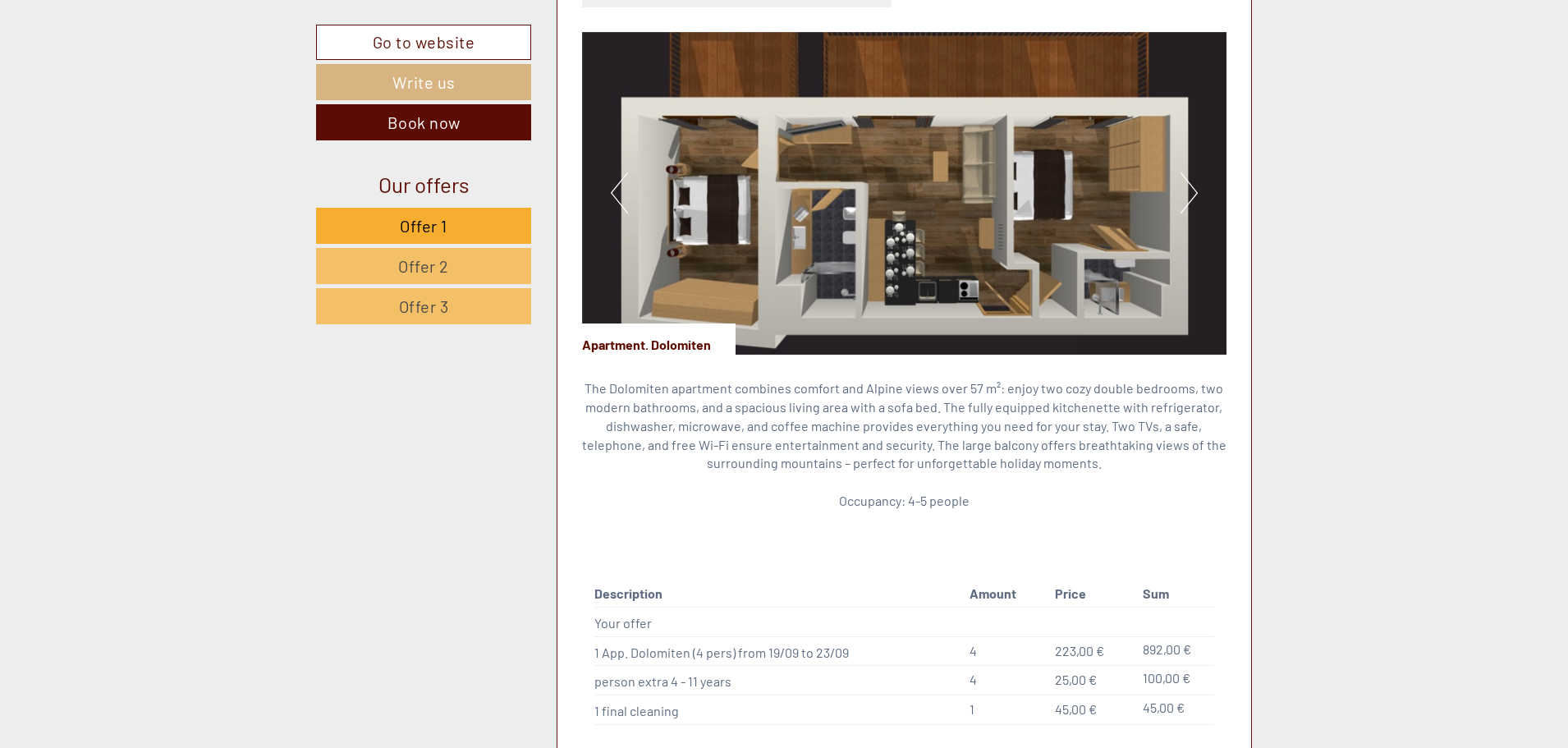
click at [778, 379] on p "The Dolomiten apartment combines comfort and Alpine views over 57 m²: enjoy two…" at bounding box center [905, 444] width 646 height 131
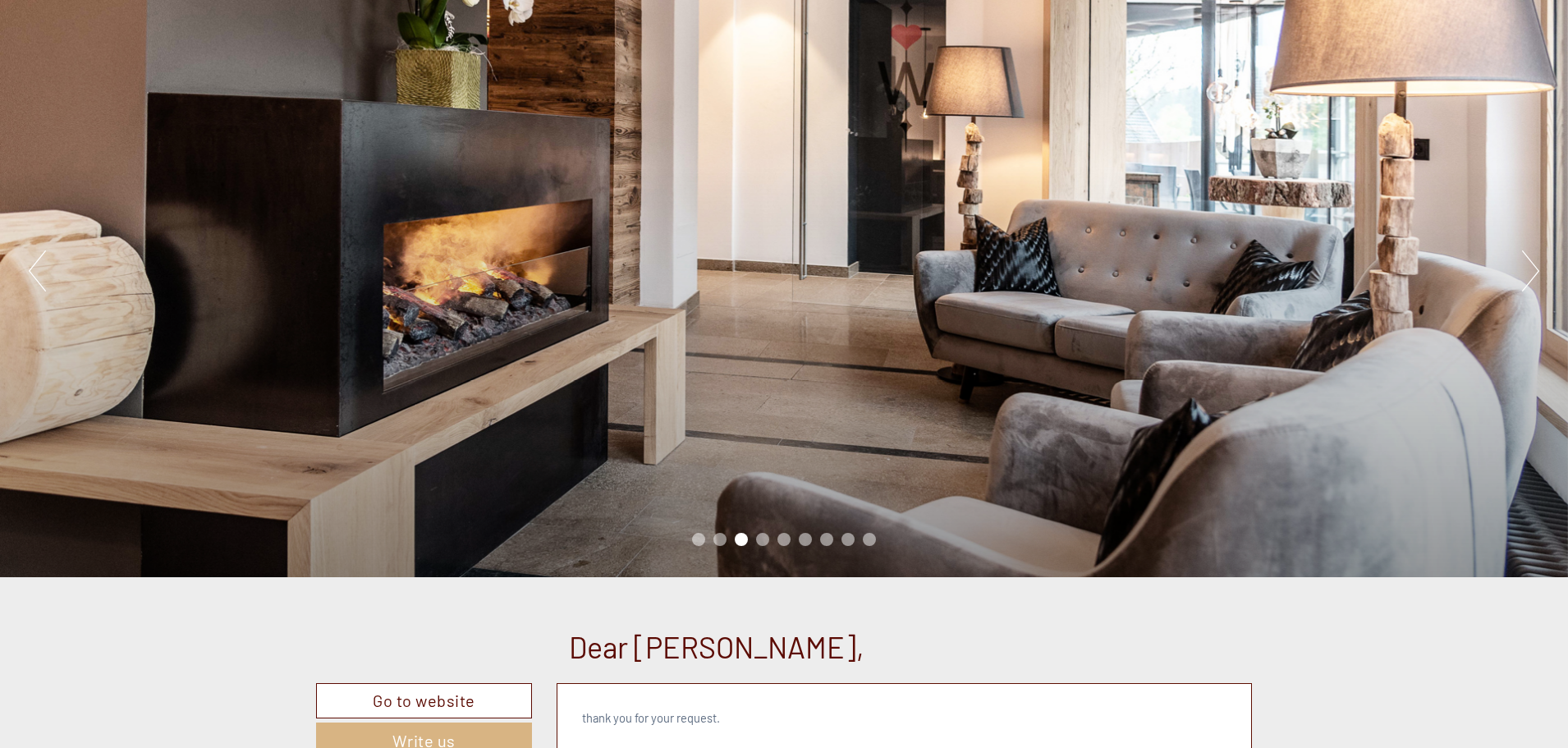
scroll to position [0, 0]
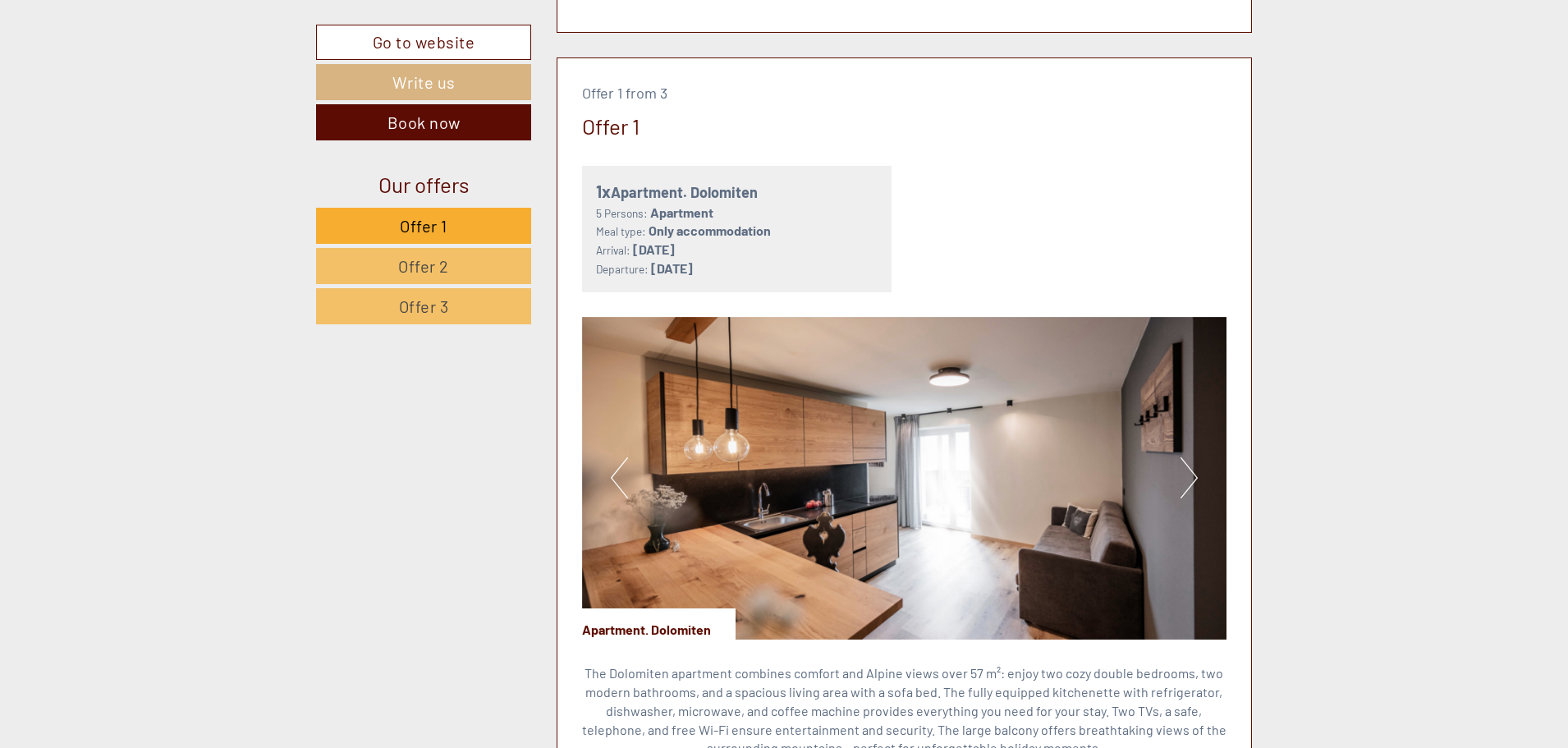
scroll to position [985, 0]
